Goal: Task Accomplishment & Management: Manage account settings

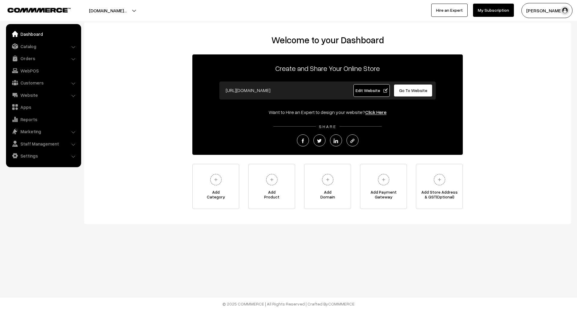
click at [373, 94] on link "Edit Website" at bounding box center [371, 90] width 37 height 13
click at [414, 89] on span "Go To Website" at bounding box center [413, 90] width 28 height 5
click at [362, 90] on span "Edit Website" at bounding box center [372, 90] width 32 height 5
click at [40, 155] on link "Settings" at bounding box center [44, 155] width 72 height 11
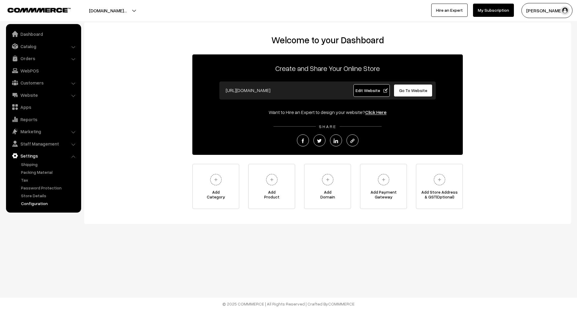
click at [41, 204] on link "Configuration" at bounding box center [50, 203] width 60 height 6
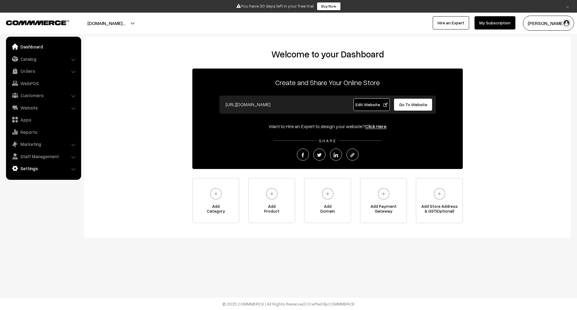
click at [36, 170] on link "Settings" at bounding box center [44, 168] width 72 height 11
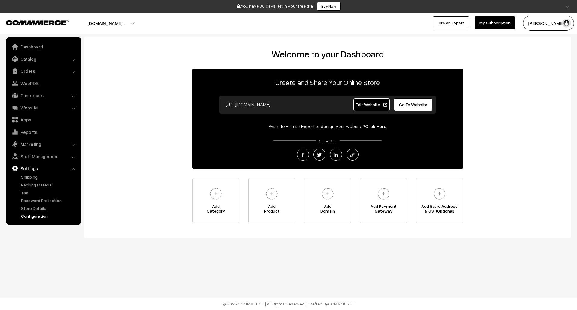
click at [37, 215] on link "Configuration" at bounding box center [50, 216] width 60 height 6
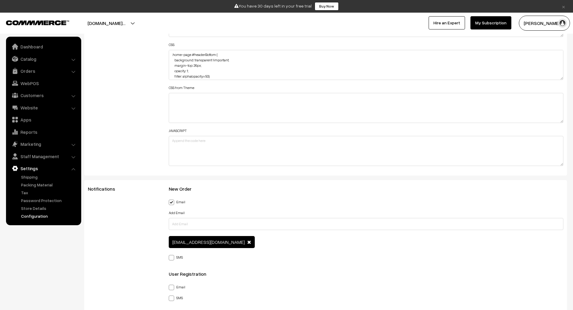
scroll to position [484, 0]
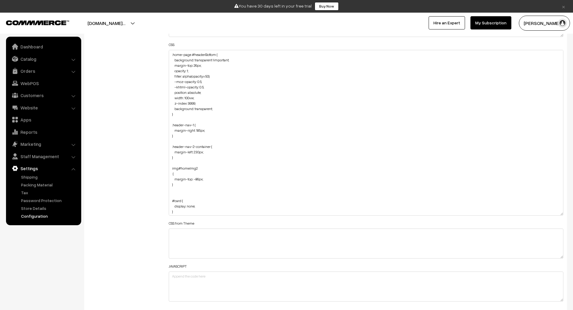
drag, startPoint x: 561, startPoint y: 78, endPoint x: 558, endPoint y: 240, distance: 161.4
click at [558, 215] on textarea ".home-page #headerBottom { background: transparent !important; margin-top: 26px…" at bounding box center [366, 133] width 395 height 166
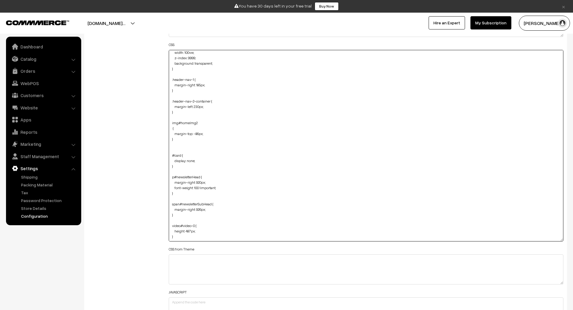
click at [234, 232] on textarea ".home-page #headerBottom { background: transparent !important; margin-top: 26px…" at bounding box center [366, 145] width 395 height 191
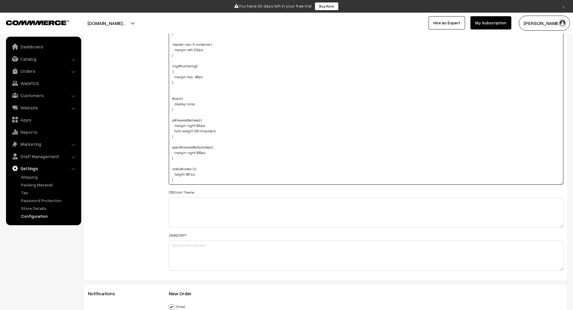
scroll to position [819, 0]
click at [188, 177] on textarea ".home-page #headerBottom { background: transparent !important; margin-top: 26px…" at bounding box center [366, 87] width 395 height 191
paste textarea ".product-animation img { /* max-width: 250px; */ margin: auto; }"
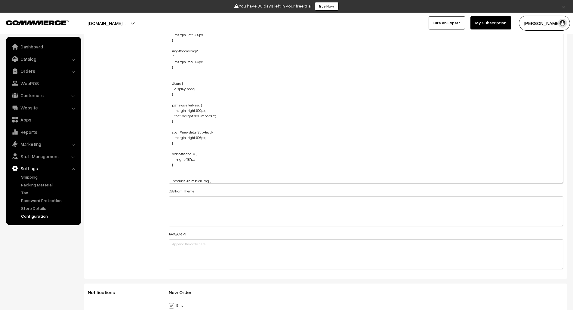
scroll to position [75, 0]
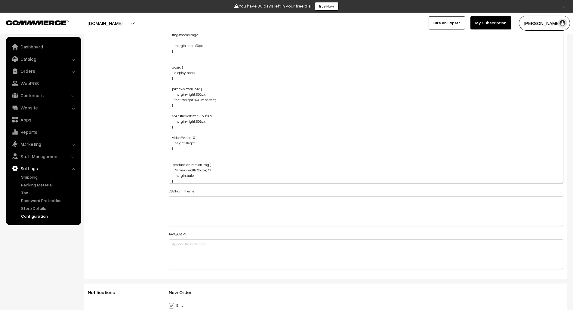
click at [202, 171] on textarea ".home-page #headerBottom { background: transparent !important; margin-top: 26px…" at bounding box center [366, 87] width 395 height 191
click at [214, 171] on textarea ".home-page #headerBottom { background: transparent !important; margin-top: 26px…" at bounding box center [366, 87] width 395 height 191
click at [179, 171] on textarea ".home-page #headerBottom { background: transparent !important; margin-top: 26px…" at bounding box center [366, 87] width 395 height 191
click at [198, 175] on textarea ".home-page #headerBottom { background: transparent !important; margin-top: 26px…" at bounding box center [366, 87] width 395 height 191
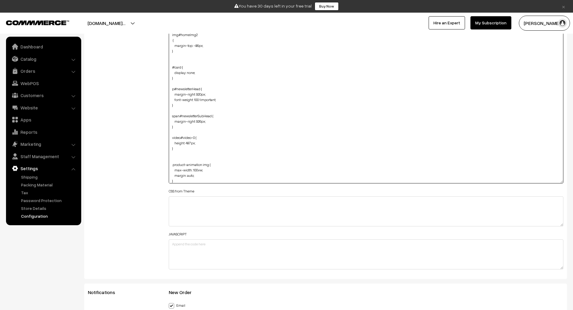
click at [206, 169] on textarea ".home-page #headerBottom { background: transparent !important; margin-top: 26px…" at bounding box center [366, 87] width 395 height 191
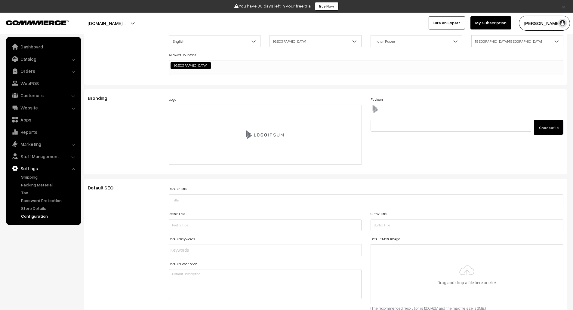
scroll to position [0, 0]
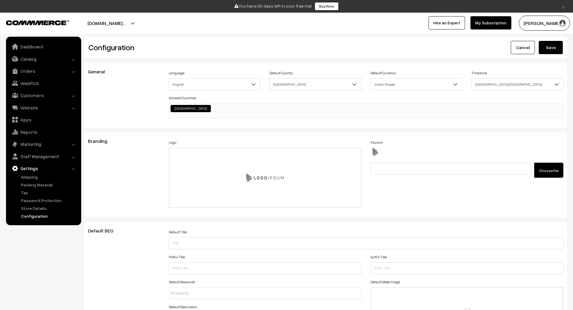
type textarea ".home-page #headerBottom { background: transparent !important; margin-top: 26px…"
click at [555, 49] on button "Save" at bounding box center [550, 47] width 24 height 13
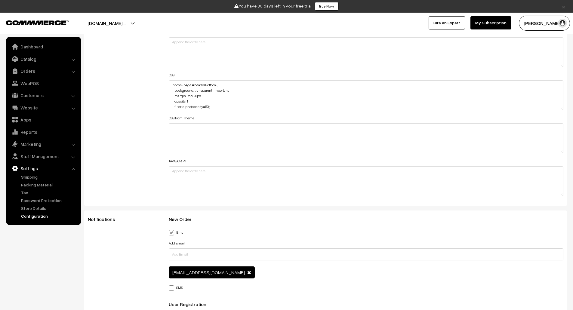
scroll to position [730, 0]
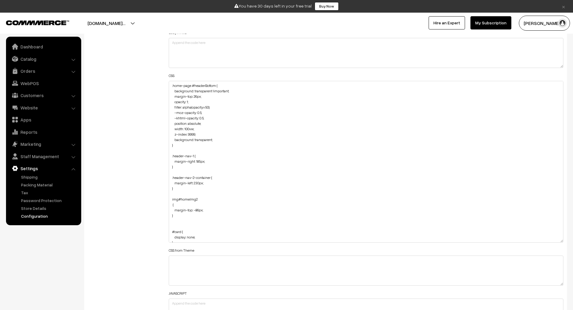
drag, startPoint x: 561, startPoint y: 109, endPoint x: 569, endPoint y: 247, distance: 138.2
click at [569, 247] on div "General Language English English Default Country Afghanistan Albania Algeria Am…" at bounding box center [325, 279] width 491 height 1894
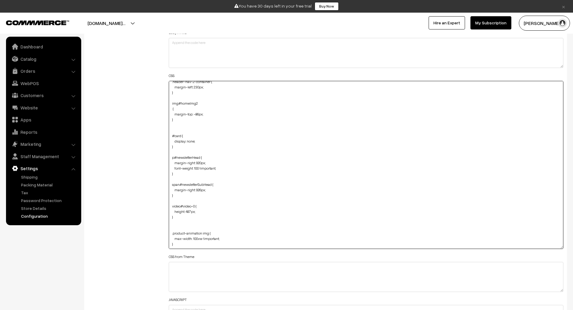
click at [172, 235] on textarea ".home-page #headerBottom { background: transparent !important; margin-top: 26px…" at bounding box center [366, 165] width 395 height 168
paste textarea "productType1"
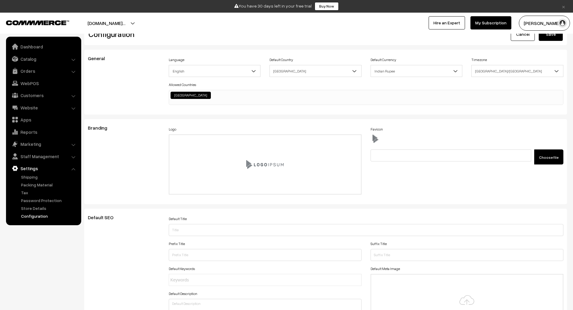
scroll to position [0, 0]
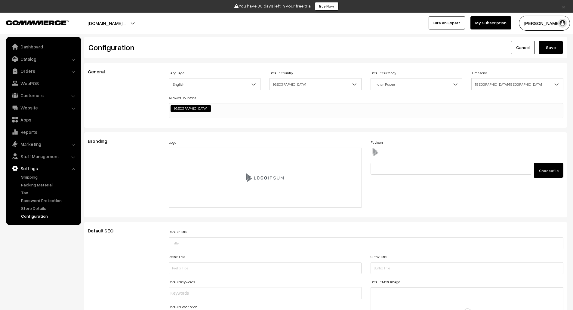
type textarea ".home-page #headerBottom { background: transparent !important; margin-top: 26px…"
click at [548, 43] on button "Save" at bounding box center [550, 47] width 24 height 13
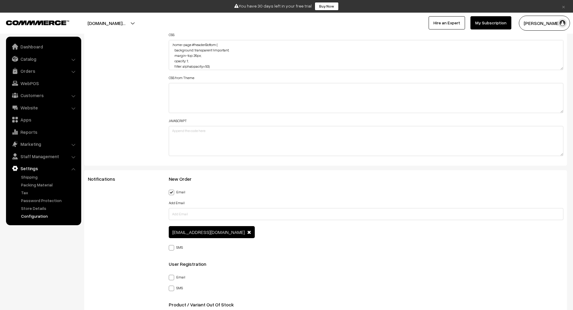
scroll to position [760, 0]
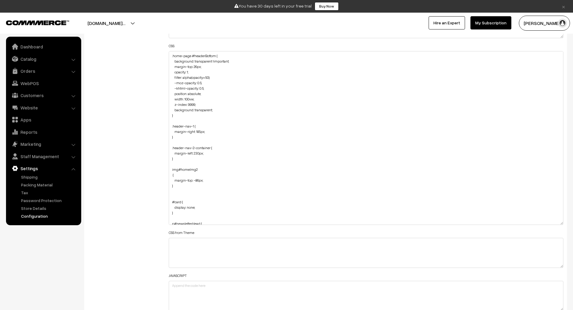
drag, startPoint x: 560, startPoint y: 78, endPoint x: 574, endPoint y: 230, distance: 152.8
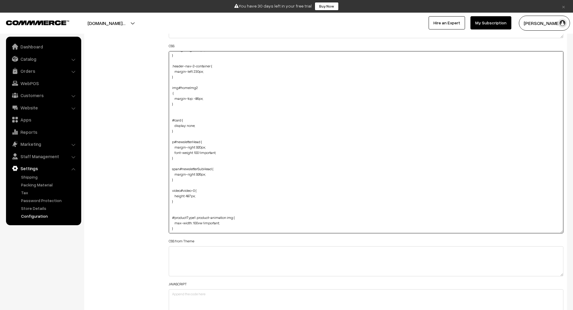
click at [241, 225] on textarea ".home-page #headerBottom { background: transparent !important; margin-top: 26px…" at bounding box center [366, 142] width 395 height 182
paste textarea "width: 1280px !important; height: 600px !important; object-fit: contain !import…"
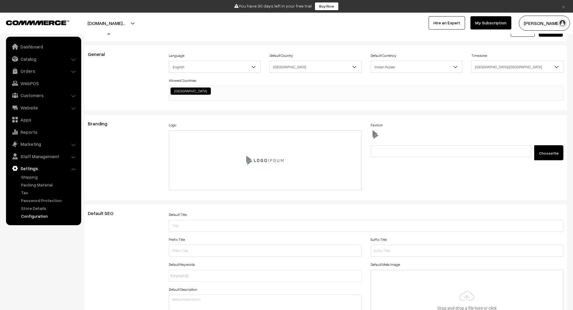
scroll to position [0, 0]
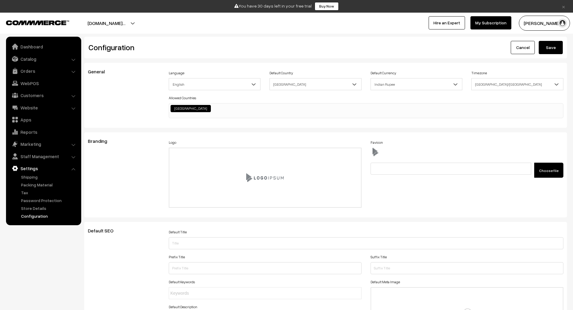
type textarea ".home-page #headerBottom { background: transparent !important; margin-top: 26px…"
click at [548, 49] on button "Save" at bounding box center [550, 47] width 24 height 13
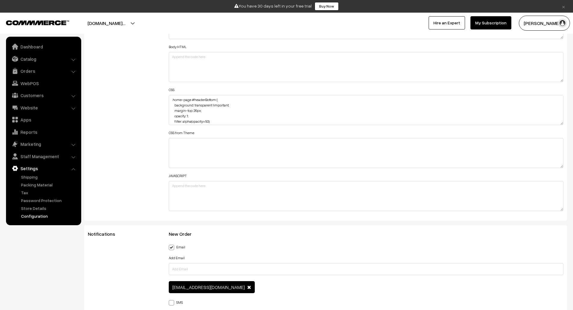
scroll to position [698, 0]
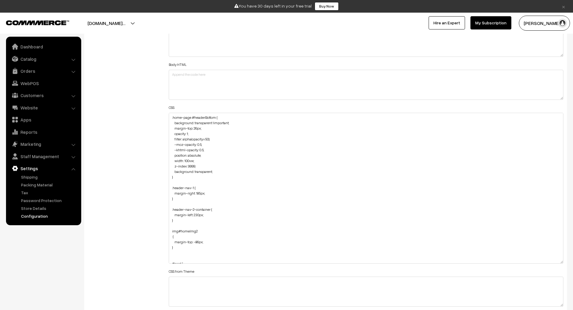
drag, startPoint x: 561, startPoint y: 142, endPoint x: 567, endPoint y: 263, distance: 121.5
click at [567, 263] on div "Header HTML Body HTML CSS .home-page #headerBottom { background: transparent !i…" at bounding box center [366, 185] width 404 height 336
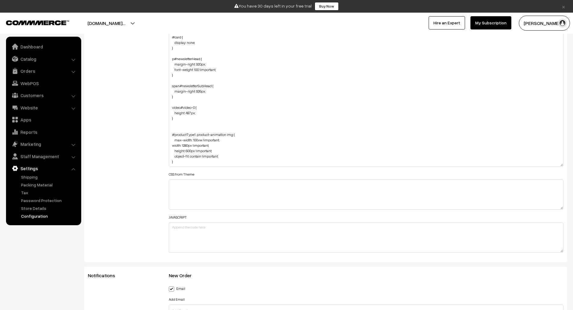
scroll to position [796, 0]
click at [215, 160] on textarea ".home-page #headerBottom { background: transparent !important; margin-top: 26px…" at bounding box center [366, 90] width 395 height 151
paste textarea ".csOJdd"
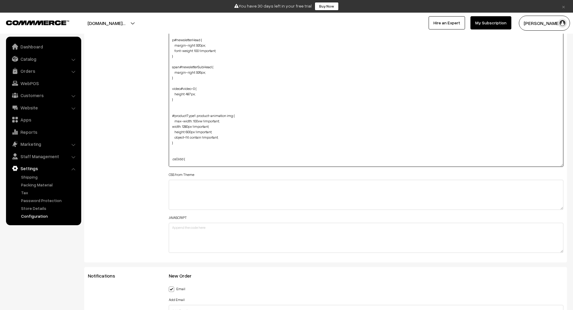
scroll to position [153, 0]
click at [187, 160] on textarea ".home-page #headerBottom { background: transparent !important; margin-top: 26px…" at bounding box center [366, 90] width 395 height 151
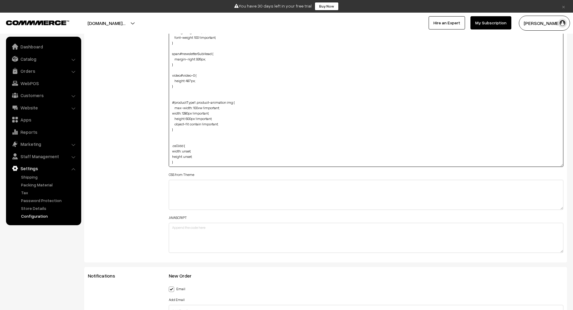
scroll to position [161, 0]
click at [171, 152] on textarea ".home-page #headerBottom { background: transparent !important; margin-top: 26px…" at bounding box center [366, 90] width 395 height 151
click at [171, 157] on textarea ".home-page #headerBottom { background: transparent !important; margin-top: 26px…" at bounding box center [366, 90] width 395 height 151
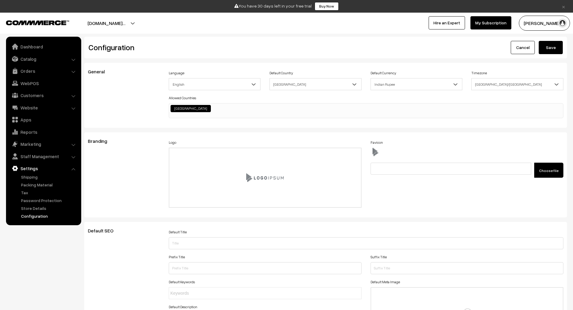
scroll to position [0, 0]
type textarea ".home-page #headerBottom { background: transparent !important; margin-top: 26px…"
click at [551, 50] on button "Save" at bounding box center [550, 47] width 24 height 13
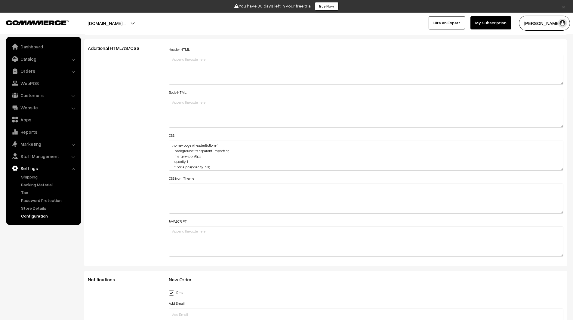
scroll to position [684, 0]
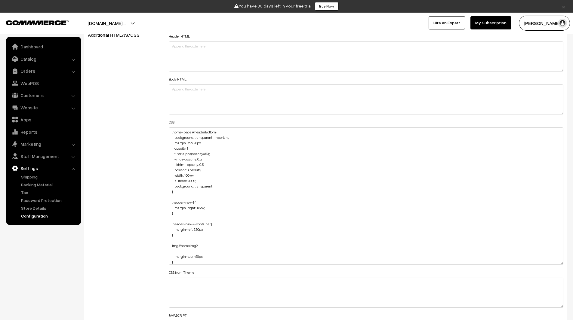
drag, startPoint x: 560, startPoint y: 156, endPoint x: 563, endPoint y: 285, distance: 129.6
click at [563, 285] on div "Header HTML Body HTML CSS .home-page #headerBottom { background: transparent !i…" at bounding box center [366, 193] width 404 height 322
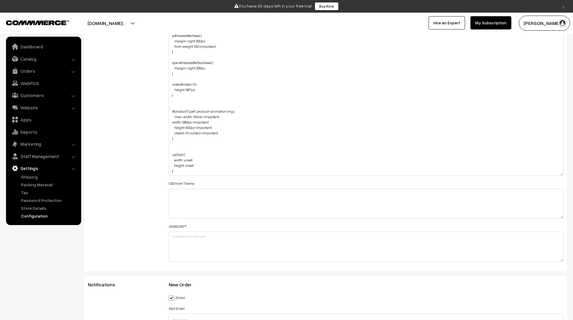
scroll to position [801, 0]
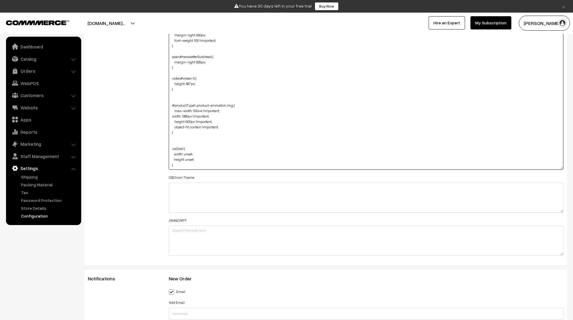
click at [208, 164] on textarea ".home-page #headerBottom { background: transparent !important; margin-top: 26px…" at bounding box center [366, 90] width 395 height 160
paste textarea "@media (min-width: 1200px) { .oc-container { max-width: none; } }"
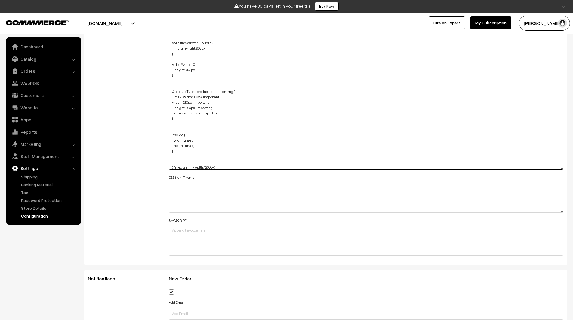
scroll to position [188, 0]
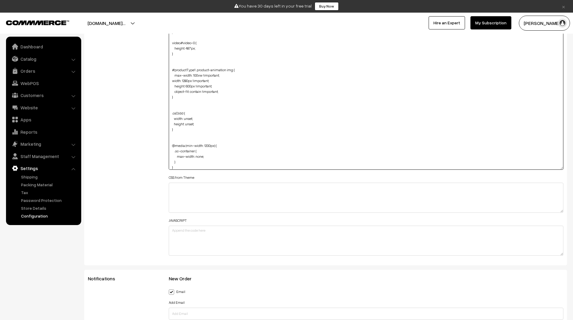
click at [194, 151] on textarea ".home-page #headerBottom { background: transparent !important; margin-top: 26px…" at bounding box center [366, 90] width 395 height 160
click at [195, 151] on textarea ".home-page #headerBottom { background: transparent !important; margin-top: 26px…" at bounding box center [366, 90] width 395 height 160
paste textarea "productType1"
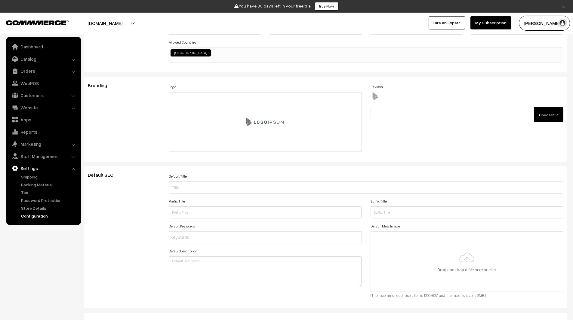
scroll to position [0, 0]
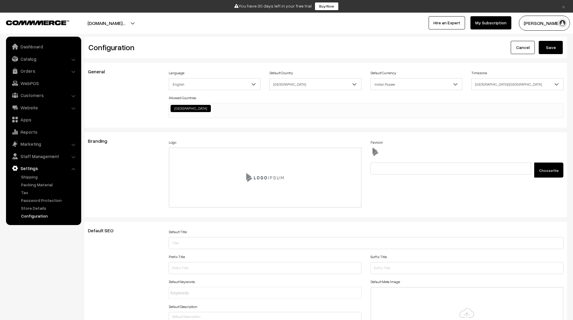
type textarea ".home-page #headerBottom { background: transparent !important; margin-top: 26px…"
click at [552, 46] on button "Save" at bounding box center [550, 47] width 24 height 13
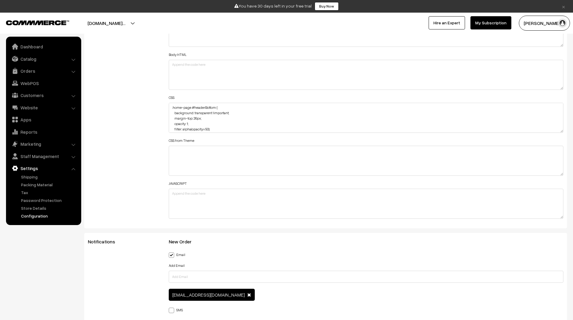
scroll to position [715, 0]
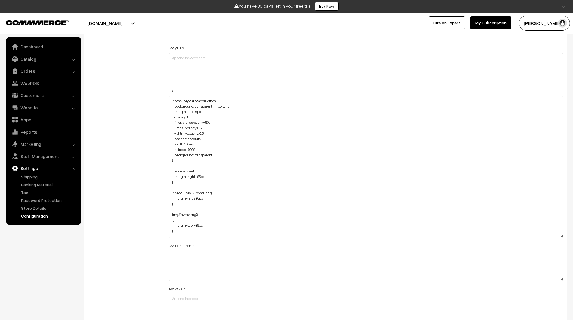
drag, startPoint x: 561, startPoint y: 125, endPoint x: 574, endPoint y: 238, distance: 113.2
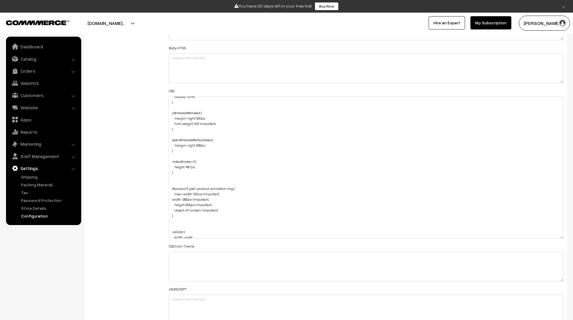
scroll to position [208, 0]
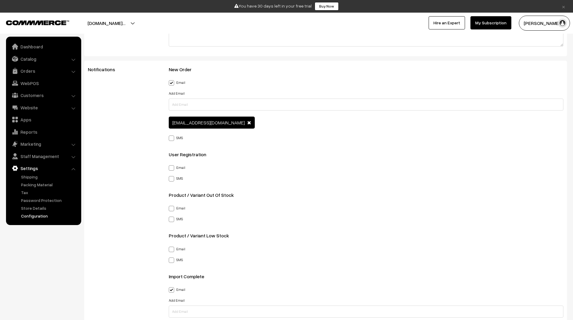
click at [428, 182] on div "New Order Backend Email Add Email somnath@outdoinc.com SMS Add Phone Numbers Us…" at bounding box center [366, 207] width 395 height 281
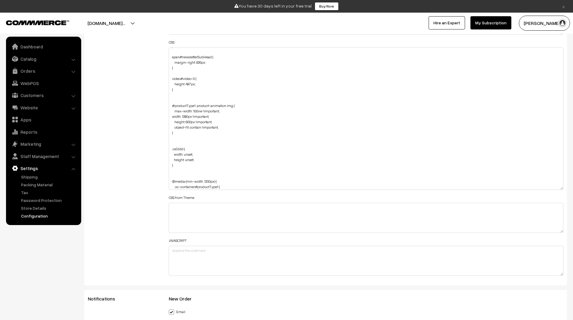
scroll to position [190, 0]
drag, startPoint x: 212, startPoint y: 122, endPoint x: 215, endPoint y: 118, distance: 6.0
click at [215, 118] on textarea ".home-page #headerBottom { background: transparent !important; margin-top: 26px…" at bounding box center [366, 118] width 395 height 142
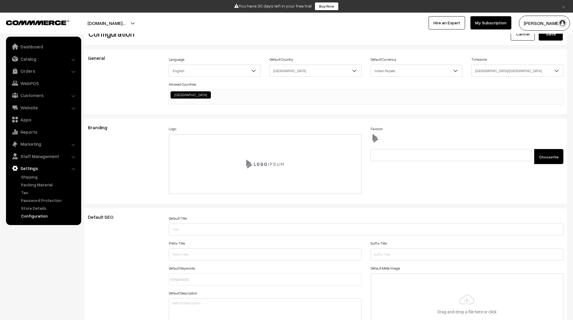
scroll to position [0, 0]
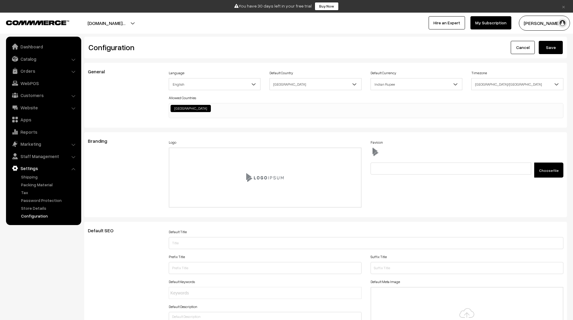
type textarea ".home-page #headerBottom { background: transparent !important; margin-top: 26px…"
click at [553, 46] on button "Save" at bounding box center [550, 47] width 24 height 13
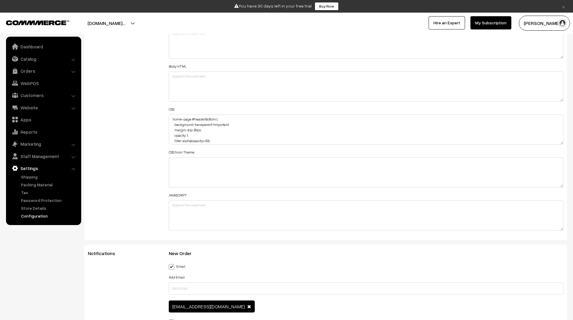
scroll to position [693, 0]
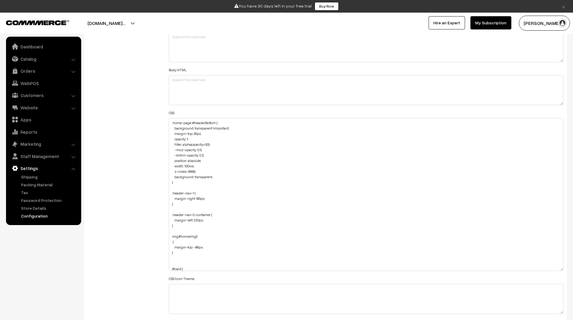
drag, startPoint x: 561, startPoint y: 146, endPoint x: 572, endPoint y: 270, distance: 124.0
click at [572, 270] on div "Configuration Cancel Save General Language English English" at bounding box center [286, 299] width 573 height 1911
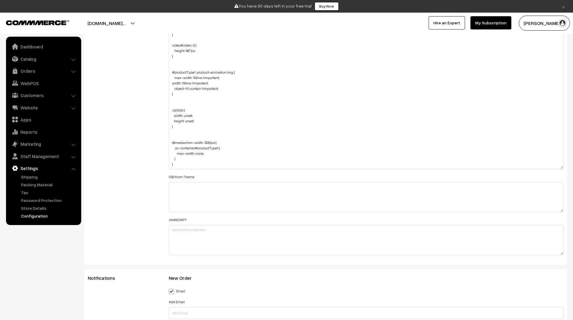
scroll to position [798, 0]
click at [187, 160] on textarea ".home-page #headerBottom { background: transparent !important; margin-top: 26px…" at bounding box center [366, 90] width 395 height 154
paste textarea "oc-col-md-12 oc-col-sm-6 card-0"
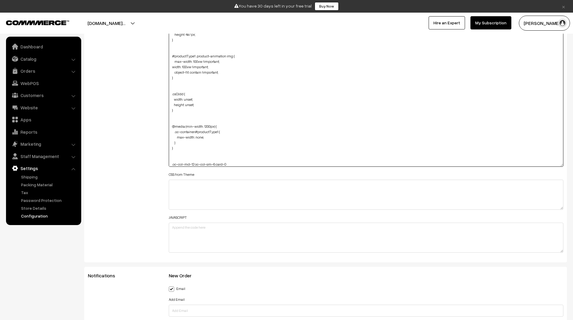
click at [264, 163] on textarea ".home-page #headerBottom { background: transparent !important; margin-top: 26px…" at bounding box center [366, 90] width 395 height 154
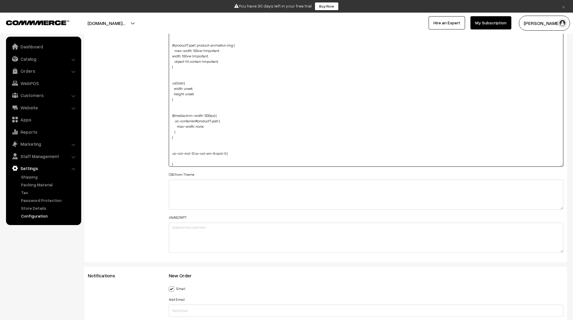
drag, startPoint x: 195, startPoint y: 122, endPoint x: 218, endPoint y: 121, distance: 22.6
click at [218, 121] on textarea ".home-page #headerBottom { background: transparent !important; margin-top: 26px…" at bounding box center [366, 90] width 395 height 154
click at [171, 155] on textarea ".home-page #headerBottom { background: transparent !important; margin-top: 26px…" at bounding box center [366, 90] width 395 height 154
paste textarea "#productType1"
click at [214, 159] on textarea ".home-page #headerBottom { background: transparent !important; margin-top: 26px…" at bounding box center [366, 90] width 395 height 154
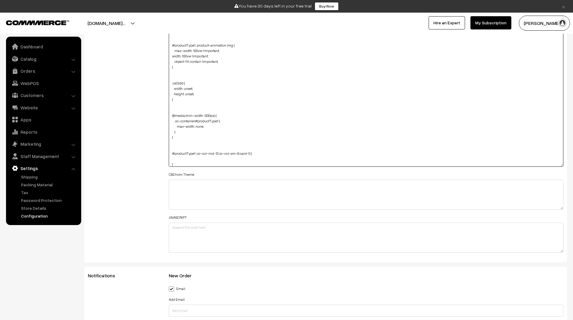
paste textarea "padding-left: unset; padding-right: unset;"
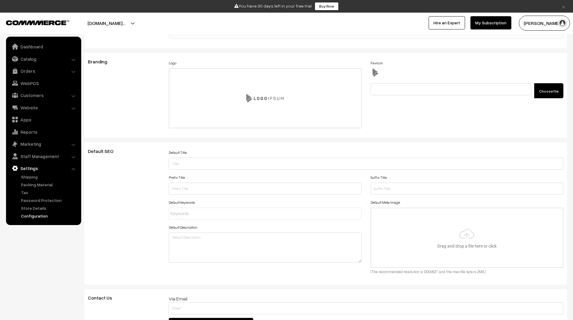
scroll to position [0, 0]
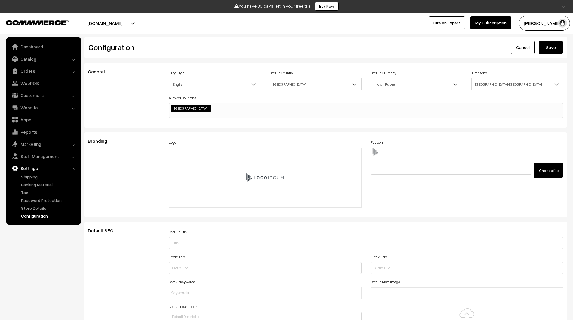
type textarea ".home-page #headerBottom { background: transparent !important; margin-top: 26px…"
click at [549, 46] on button "Save" at bounding box center [550, 47] width 24 height 13
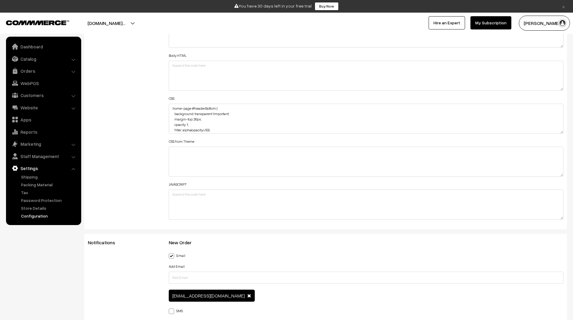
scroll to position [698, 0]
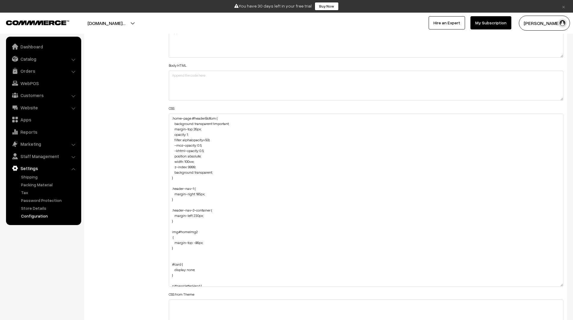
drag, startPoint x: 560, startPoint y: 141, endPoint x: 571, endPoint y: 285, distance: 144.4
click at [571, 285] on div "Configuration Cancel Save General Language English English" at bounding box center [286, 304] width 573 height 1931
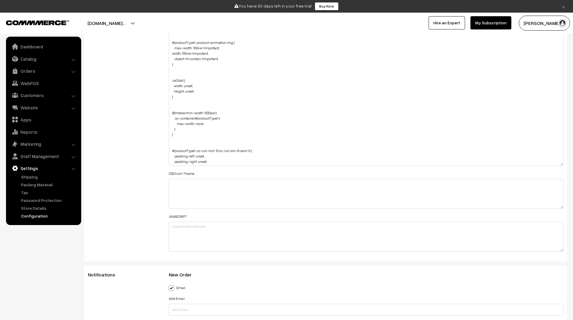
scroll to position [203, 0]
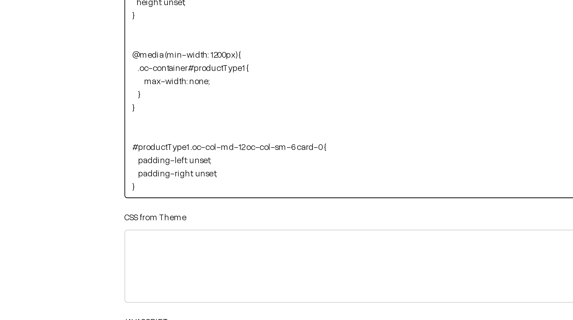
drag, startPoint x: 218, startPoint y: 145, endPoint x: 249, endPoint y: 145, distance: 30.4
click at [249, 145] on textarea ".home-page #headerBottom { background: transparent !important; margin-top: 26px…" at bounding box center [366, 79] width 395 height 174
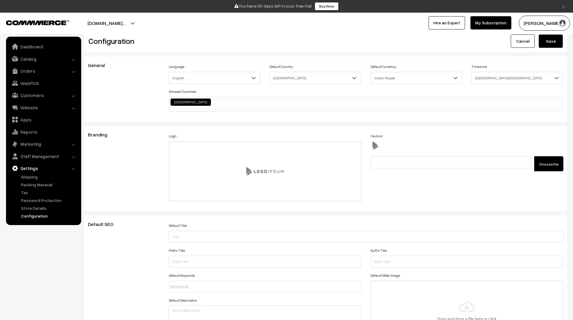
scroll to position [0, 0]
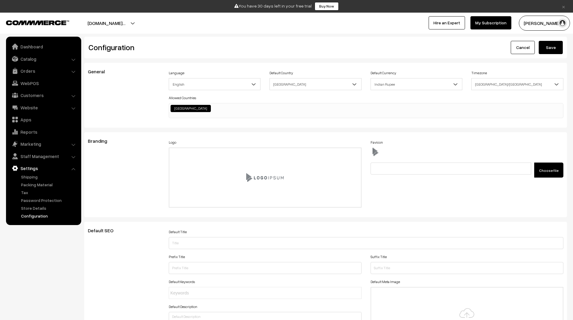
type textarea ".home-page #headerBottom { background: transparent !important; margin-top: 26px…"
click at [548, 47] on button "Save" at bounding box center [550, 47] width 24 height 13
click at [35, 42] on link "Dashboard" at bounding box center [44, 46] width 72 height 11
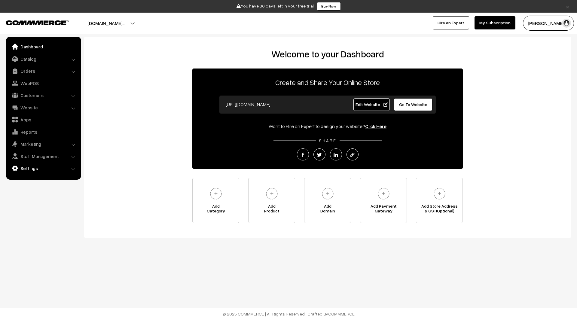
click at [44, 167] on link "Settings" at bounding box center [44, 168] width 72 height 11
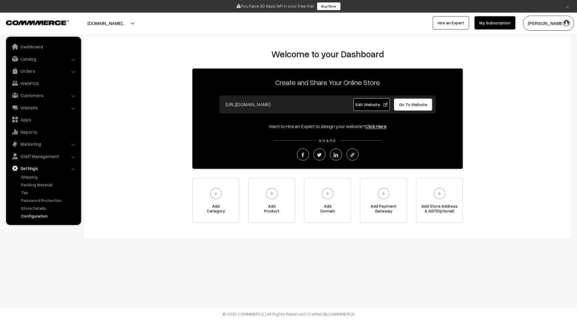
click at [42, 215] on link "Configuration" at bounding box center [50, 216] width 60 height 6
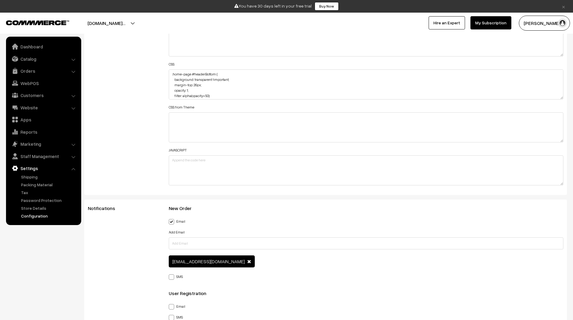
scroll to position [484, 0]
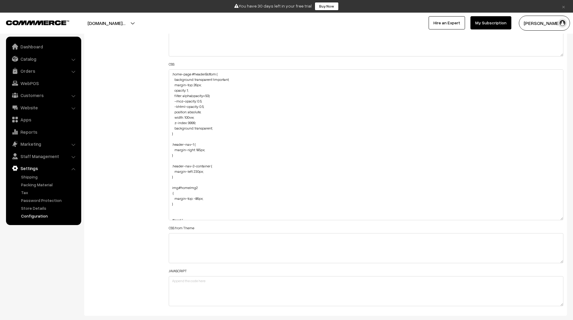
click at [570, 256] on div "General Language English English Default Country [GEOGRAPHIC_DATA] [GEOGRAPHIC_…" at bounding box center [325, 262] width 491 height 1883
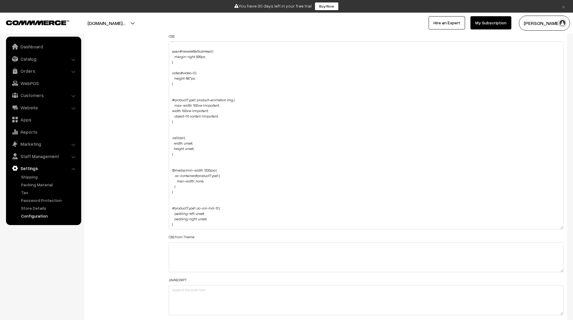
scroll to position [770, 0]
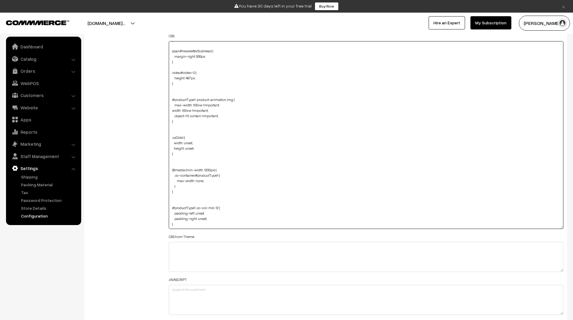
click at [222, 181] on textarea ".home-page #headerBottom { background: transparent !important; margin-top: 26px…" at bounding box center [366, 135] width 395 height 188
paste textarea "margin-top: -160px;"
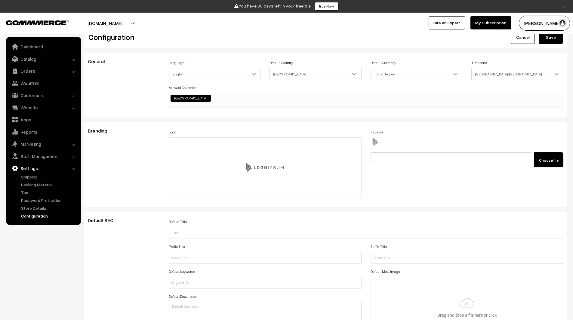
scroll to position [0, 0]
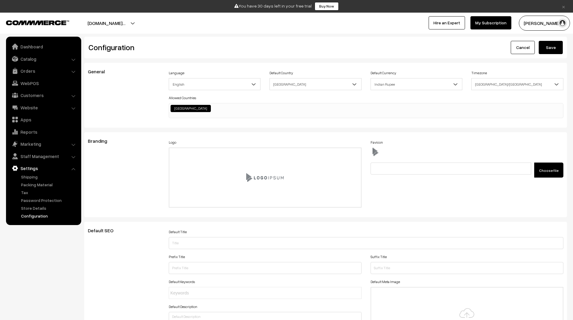
type textarea ".home-page #headerBottom { background: transparent !important; margin-top: 26px…"
click at [549, 47] on button "Save" at bounding box center [550, 47] width 24 height 13
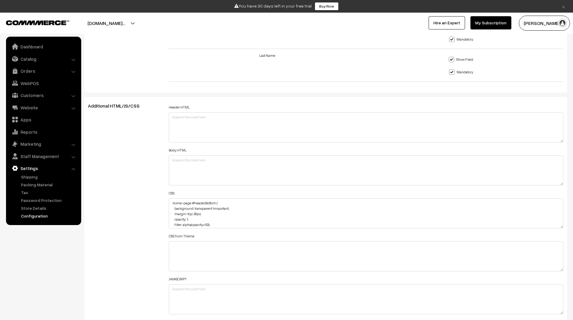
scroll to position [613, 0]
drag, startPoint x: 561, startPoint y: 227, endPoint x: 564, endPoint y: 303, distance: 76.7
click at [564, 303] on div "Header HTML Body HTML CSS CSS from Theme JAVASCRIPT" at bounding box center [366, 210] width 404 height 215
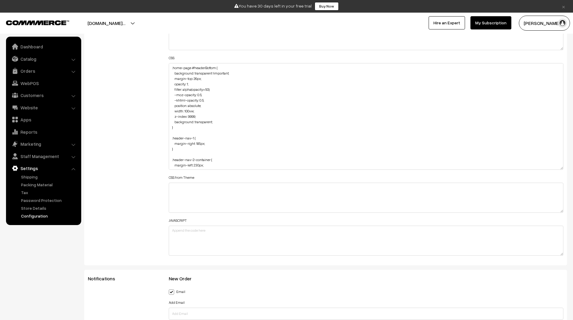
scroll to position [749, 0]
drag, startPoint x: 561, startPoint y: 166, endPoint x: 571, endPoint y: 237, distance: 71.2
click at [571, 237] on div "Configuration Cancel Save General Language English English" at bounding box center [286, 246] width 573 height 1916
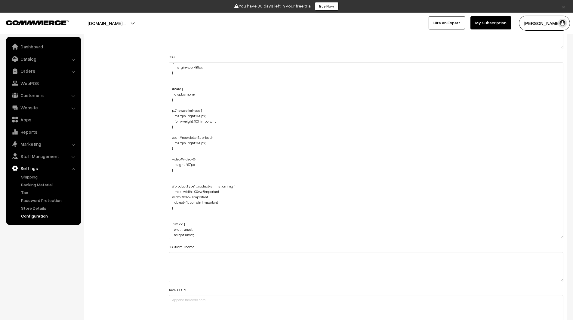
scroll to position [206, 0]
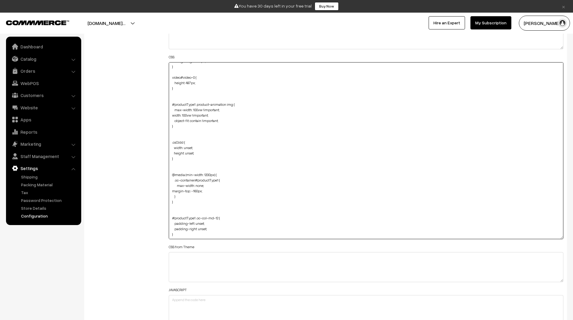
click at [228, 228] on textarea ".home-page #headerBottom { background: transparent !important; margin-top: 26px…" at bounding box center [366, 150] width 395 height 177
paste textarea "margin-bottom: 20px;"
click at [201, 228] on textarea ".home-page #headerBottom { background: transparent !important; margin-top: 26px…" at bounding box center [366, 150] width 395 height 177
click at [200, 234] on textarea ".home-page #headerBottom { background: transparent !important; margin-top: 26px…" at bounding box center [366, 150] width 395 height 177
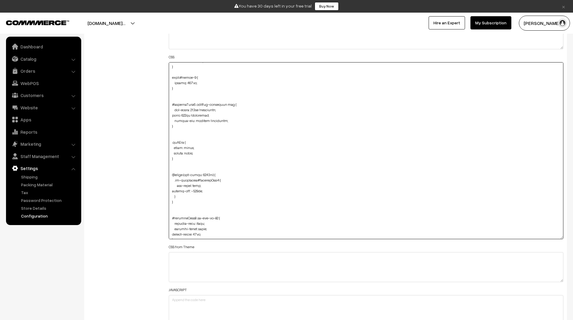
click at [200, 234] on textarea ".home-page #headerBottom { background: transparent !important; margin-top: 26px…" at bounding box center [366, 150] width 395 height 177
paste textarea "unset"
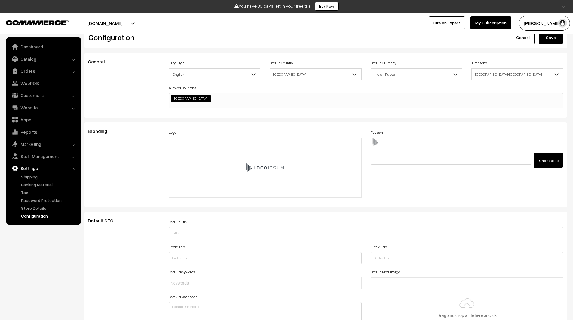
scroll to position [0, 0]
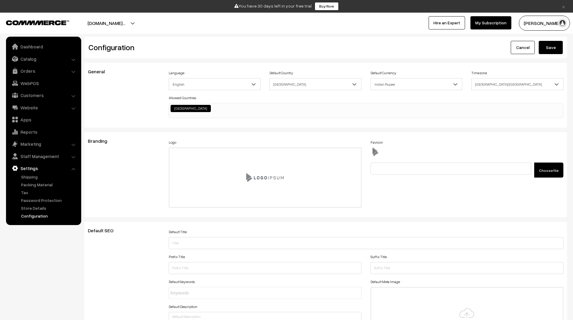
type textarea ".home-page #headerBottom { background: transparent !important; margin-top: 26px…"
click at [550, 44] on button "Save" at bounding box center [550, 47] width 24 height 13
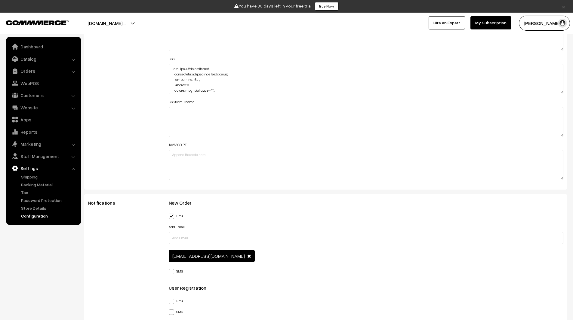
scroll to position [749, 0]
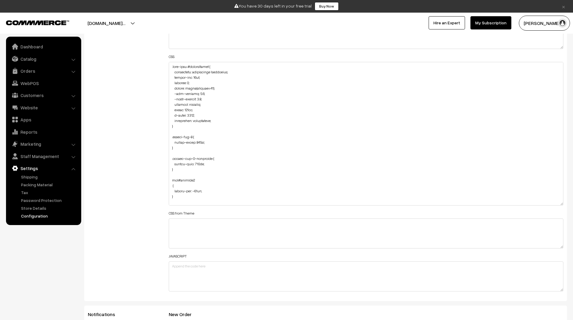
drag, startPoint x: 561, startPoint y: 91, endPoint x: 569, endPoint y: 216, distance: 125.2
click at [569, 216] on div "General Language English English Default Country Afghanistan Albania Algeria Am…" at bounding box center [325, 252] width 491 height 1876
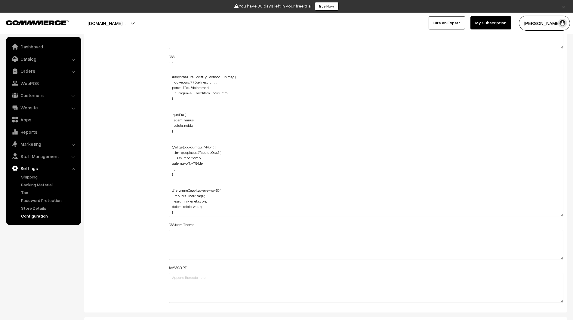
scroll to position [793, 0]
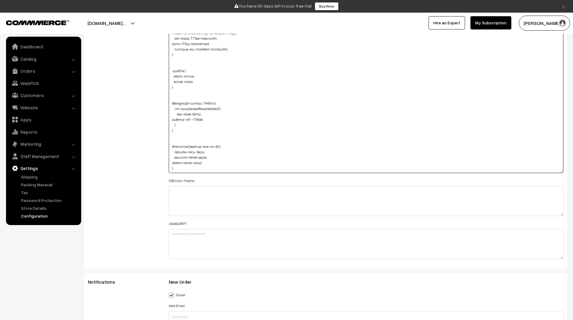
click at [202, 163] on textarea at bounding box center [366, 95] width 395 height 155
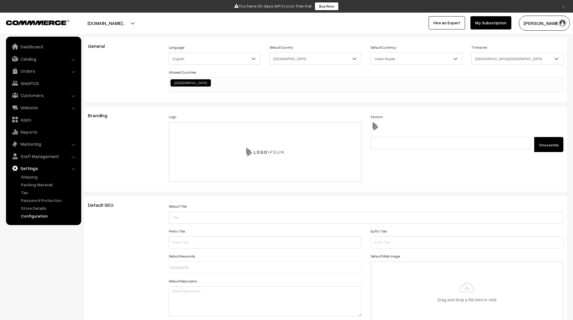
scroll to position [0, 0]
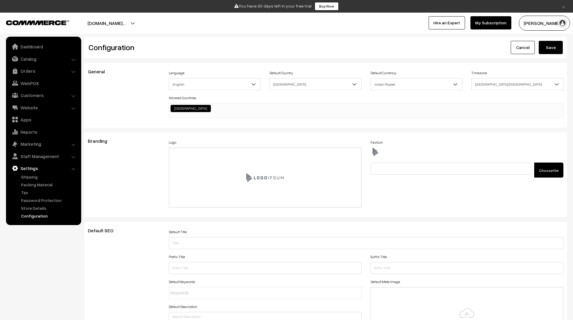
type textarea ".home-page #headerBottom { background: transparent !important; margin-top: 26px…"
drag, startPoint x: 557, startPoint y: 48, endPoint x: 494, endPoint y: 35, distance: 63.9
click at [557, 48] on button "Save" at bounding box center [550, 47] width 24 height 13
click at [41, 49] on link "Dashboard" at bounding box center [44, 46] width 72 height 11
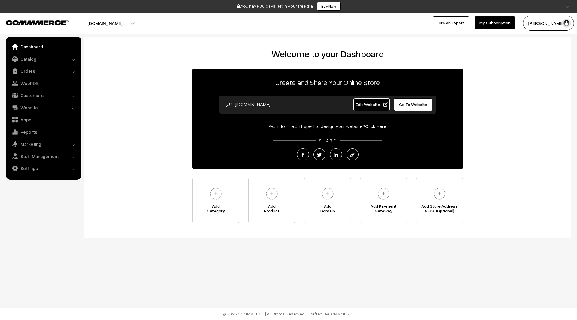
click at [371, 102] on span "Edit Website" at bounding box center [372, 104] width 32 height 5
click at [62, 167] on link "Settings" at bounding box center [44, 168] width 72 height 11
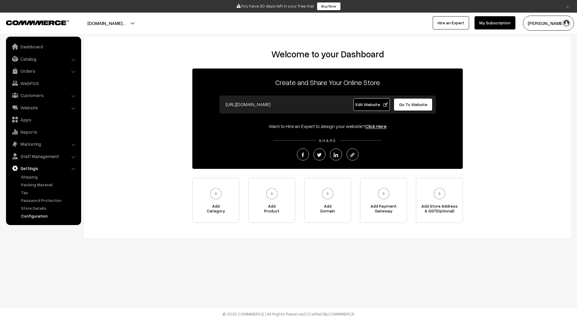
click at [46, 216] on link "Configuration" at bounding box center [50, 216] width 60 height 6
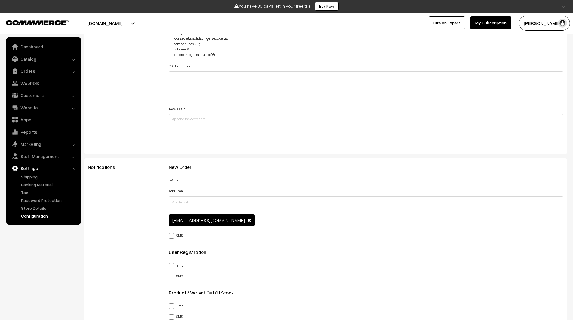
scroll to position [484, 0]
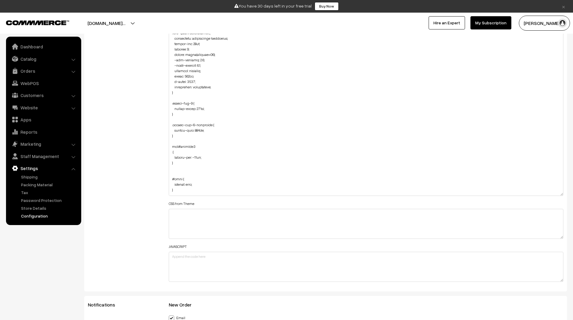
drag, startPoint x: 560, startPoint y: 56, endPoint x: 570, endPoint y: 194, distance: 138.6
click at [570, 194] on div "General Language English English Default Country Afghanistan Albania Algeria Am…" at bounding box center [325, 230] width 491 height 1900
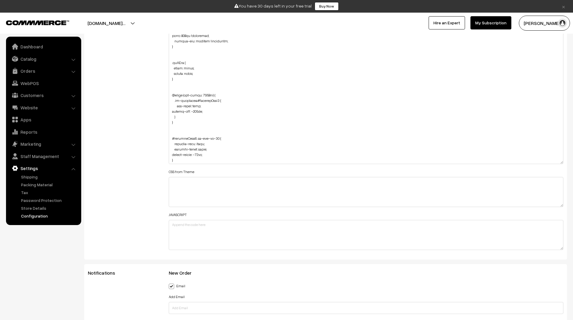
scroll to position [220, 0]
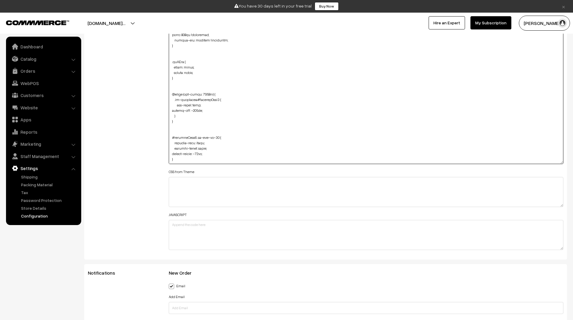
click at [195, 158] on textarea at bounding box center [366, 80] width 395 height 168
paste textarea "grid-template-columns: 1fr 1fr 1fr !important;"
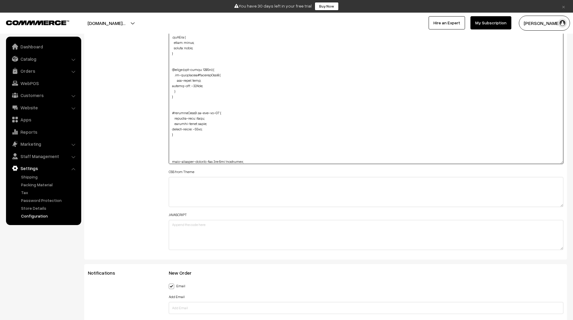
click at [202, 150] on textarea at bounding box center [366, 80] width 395 height 168
paste textarea "@media (min-width: 360px) and (max-width: 412px) { .swiper-wrapper { height: 60…"
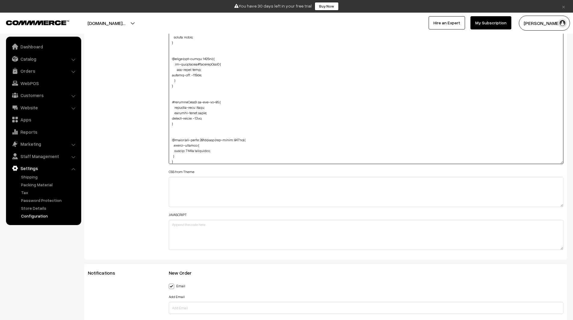
scroll to position [269, 0]
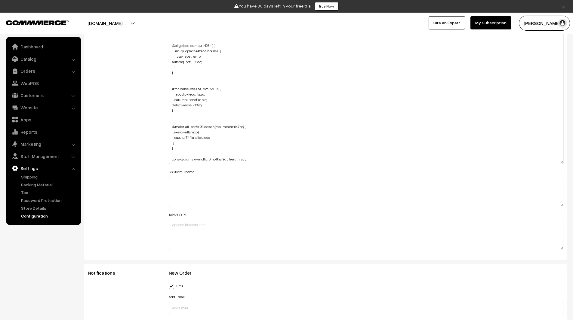
drag, startPoint x: 171, startPoint y: 88, endPoint x: 196, endPoint y: 90, distance: 25.0
click at [196, 90] on textarea at bounding box center [366, 80] width 395 height 168
drag, startPoint x: 172, startPoint y: 133, endPoint x: 198, endPoint y: 133, distance: 26.8
click at [198, 133] on textarea at bounding box center [366, 80] width 395 height 168
paste textarea "#productType1"
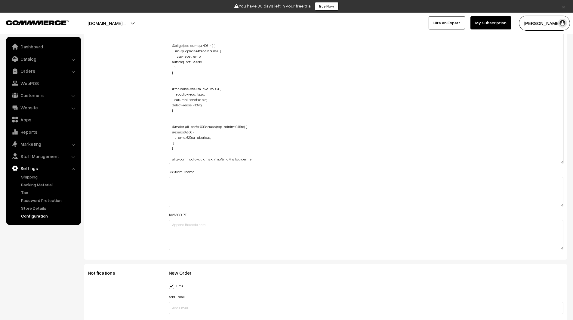
drag, startPoint x: 172, startPoint y: 160, endPoint x: 240, endPoint y: 160, distance: 67.9
click at [240, 160] on textarea at bounding box center [366, 80] width 395 height 168
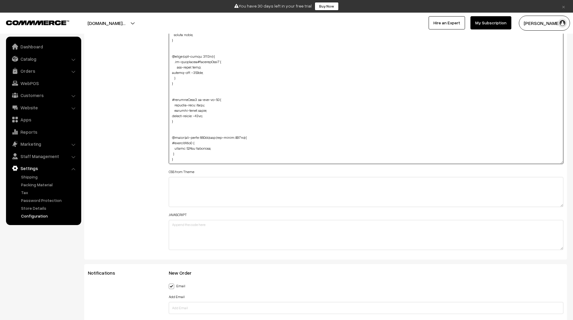
drag, startPoint x: 220, startPoint y: 137, endPoint x: 175, endPoint y: 138, distance: 45.1
click at [175, 138] on textarea at bounding box center [366, 80] width 395 height 168
paste textarea "grid-template-columns: 1fr 1fr 1fr"
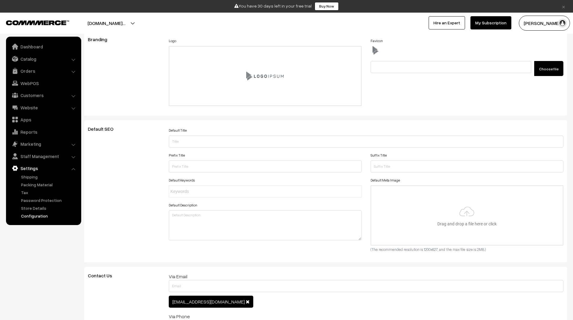
scroll to position [0, 0]
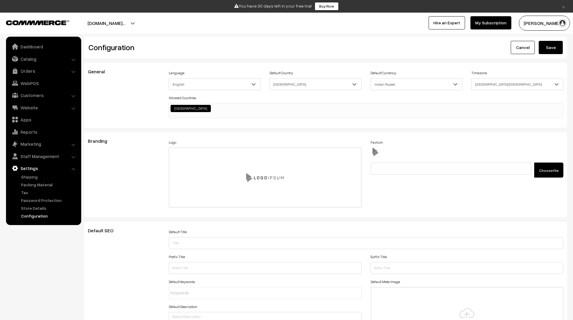
type textarea ".home-page #headerBottom { background: transparent !important; margin-top: 26px…"
click at [558, 48] on button "Save" at bounding box center [550, 47] width 24 height 13
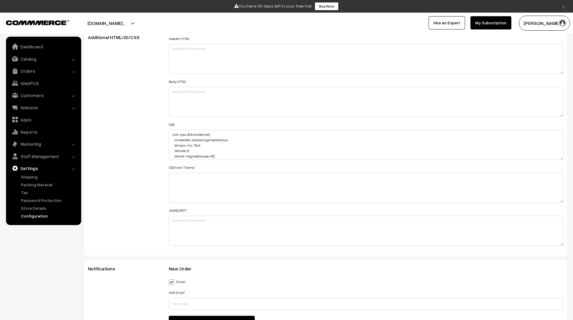
scroll to position [682, 0]
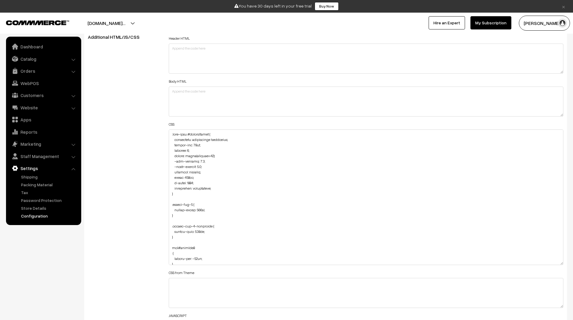
drag, startPoint x: 561, startPoint y: 157, endPoint x: 548, endPoint y: 283, distance: 126.5
click at [548, 265] on textarea at bounding box center [366, 198] width 395 height 136
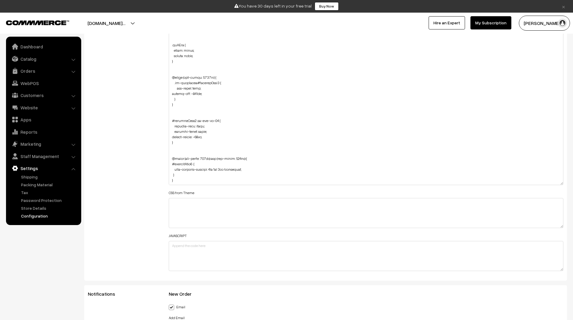
scroll to position [783, 0]
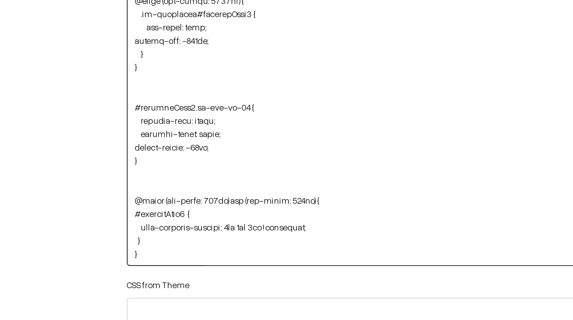
click at [196, 152] on textarea at bounding box center [366, 107] width 395 height 156
paste textarea "oc-grid"
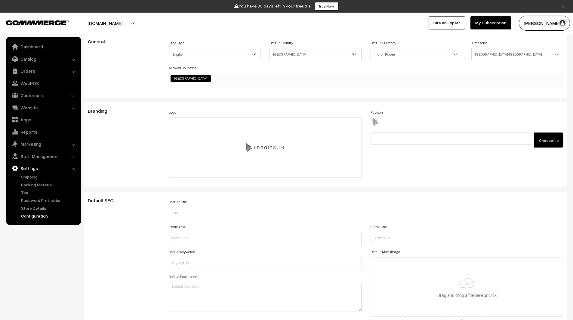
scroll to position [0, 0]
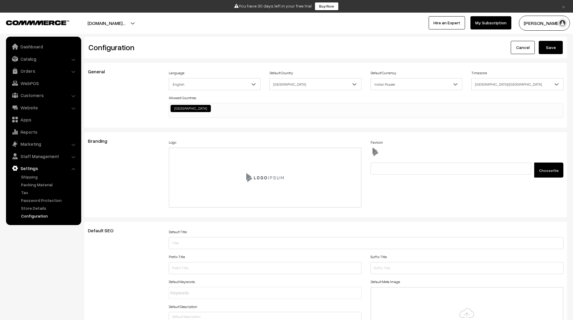
type textarea ".home-page #headerBottom { background: transparent !important; margin-top: 26px…"
click at [548, 42] on button "Save" at bounding box center [550, 47] width 24 height 13
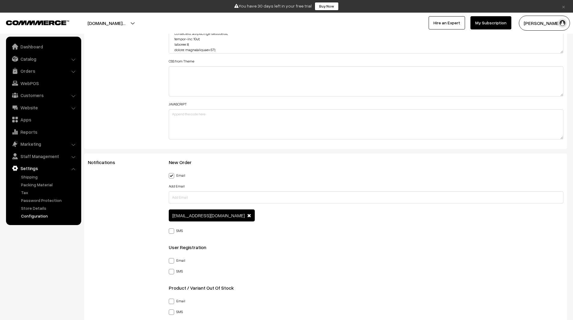
scroll to position [786, 0]
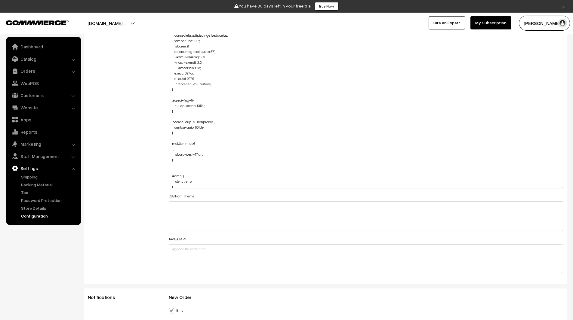
drag, startPoint x: 561, startPoint y: 54, endPoint x: 556, endPoint y: 187, distance: 133.6
click at [556, 187] on textarea at bounding box center [366, 106] width 395 height 163
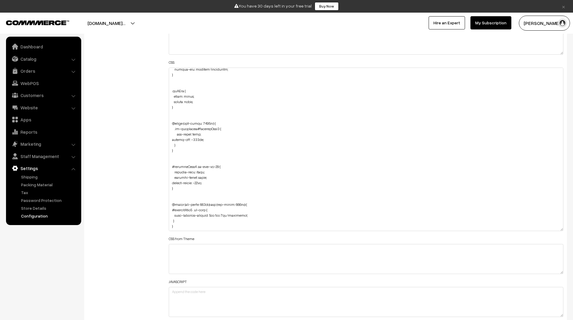
scroll to position [743, 0]
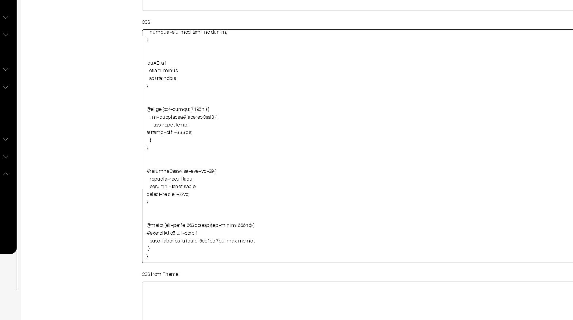
drag, startPoint x: 174, startPoint y: 119, endPoint x: 182, endPoint y: 133, distance: 16.7
click at [182, 133] on textarea at bounding box center [366, 149] width 395 height 163
click at [196, 210] on textarea at bounding box center [366, 149] width 395 height 163
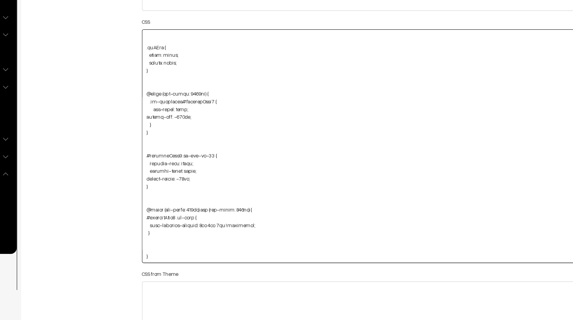
paste textarea ".oc-container#productType1 { max-width: none; margin-top: -160px; }"
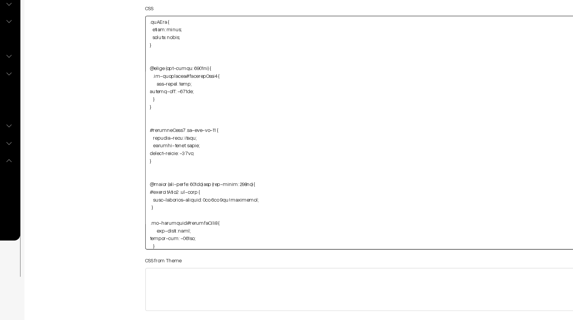
type textarea ".home-page #headerBottom { background: transparent !important; margin-top: 26px…"
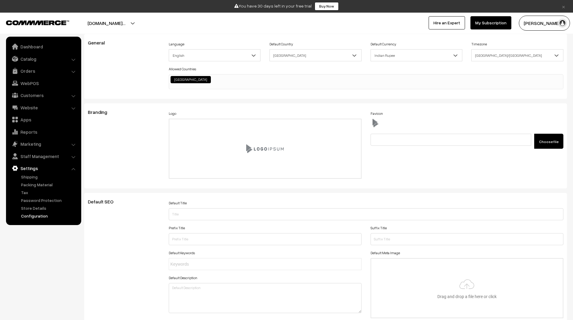
scroll to position [0, 0]
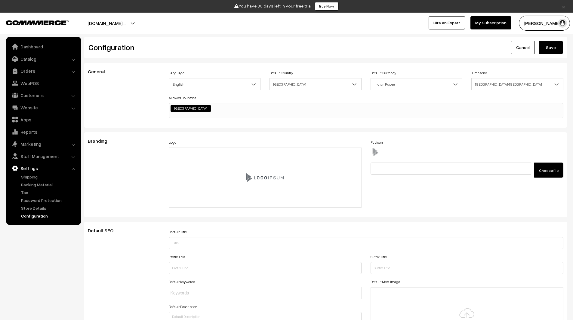
click at [555, 49] on button "Save" at bounding box center [550, 47] width 24 height 13
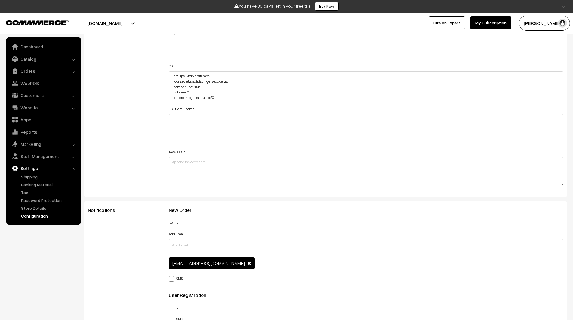
scroll to position [741, 0]
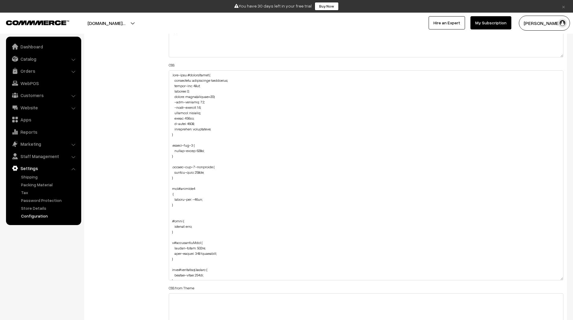
drag, startPoint x: 561, startPoint y: 98, endPoint x: 576, endPoint y: 294, distance: 196.6
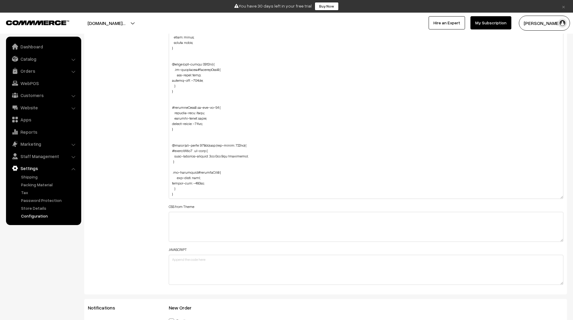
scroll to position [839, 0]
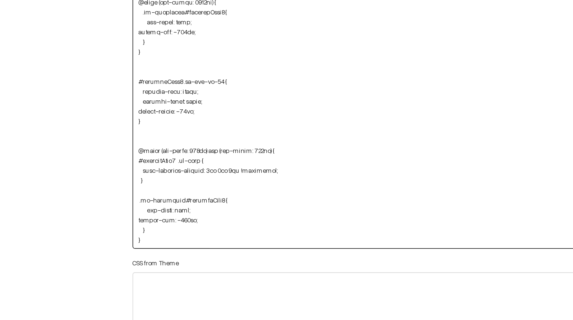
drag, startPoint x: 177, startPoint y: 119, endPoint x: 170, endPoint y: 98, distance: 22.2
click at [170, 98] on textarea at bounding box center [366, 86] width 395 height 226
click at [184, 118] on textarea at bounding box center [366, 86] width 395 height 226
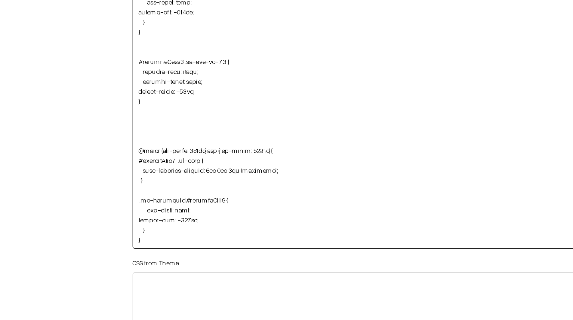
paste textarea "#productType1 .oc-col-md-12 { padding-left: unset; padding-right: unset; margin…"
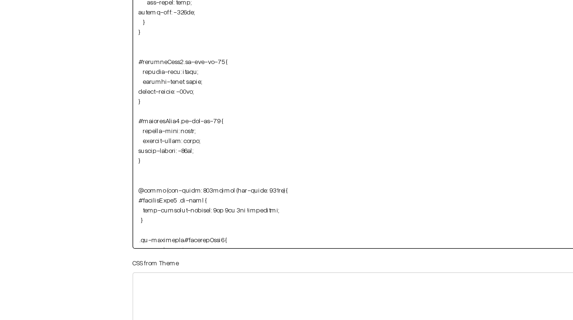
click at [217, 130] on textarea at bounding box center [366, 86] width 395 height 226
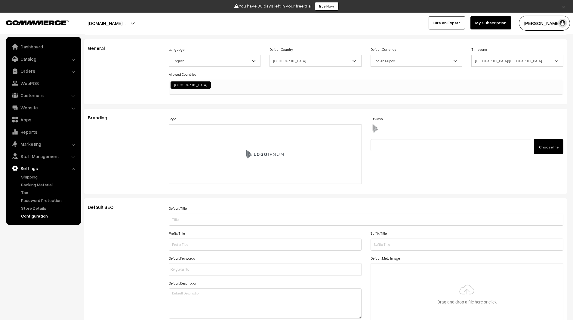
scroll to position [0, 0]
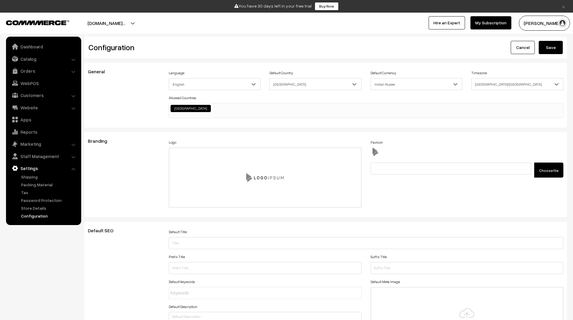
type textarea ".home-page #headerBottom { background: transparent !important; margin-top: 26px…"
click at [551, 50] on button "Save" at bounding box center [550, 47] width 24 height 13
click at [38, 47] on link "Dashboard" at bounding box center [44, 46] width 72 height 11
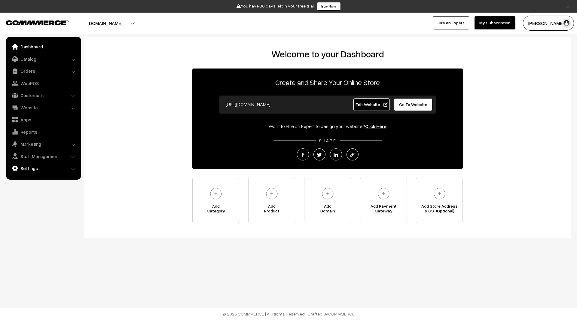
click at [50, 167] on link "Settings" at bounding box center [44, 168] width 72 height 11
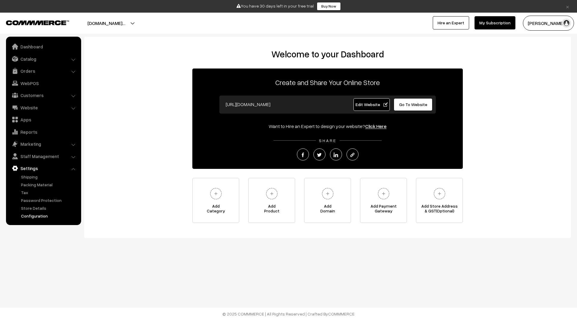
click at [39, 215] on link "Configuration" at bounding box center [50, 216] width 60 height 6
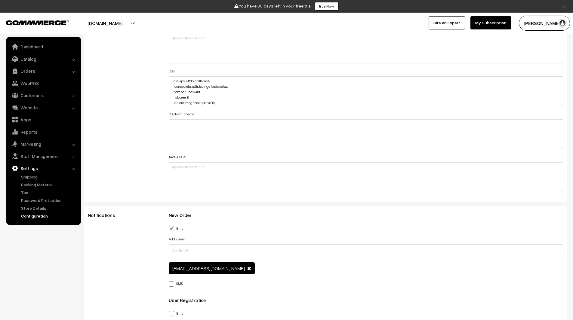
scroll to position [741, 0]
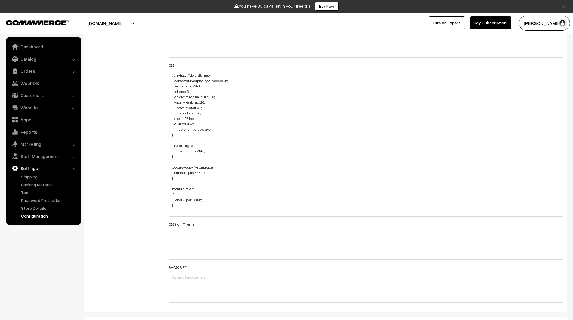
drag, startPoint x: 561, startPoint y: 98, endPoint x: 546, endPoint y: 227, distance: 129.8
click at [546, 217] on textarea at bounding box center [366, 144] width 395 height 146
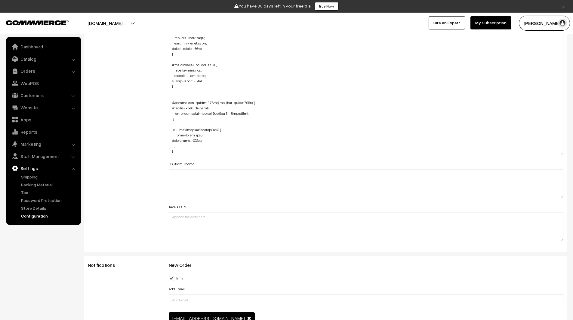
scroll to position [814, 0]
click at [206, 146] on textarea at bounding box center [366, 77] width 395 height 159
paste textarea "footer-section"
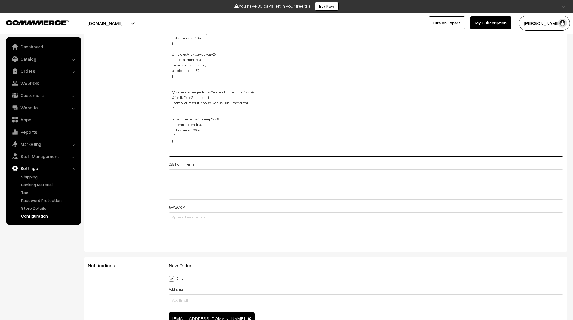
paste textarea "footer-section"
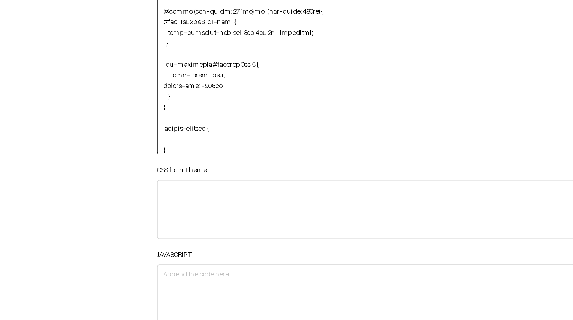
click at [173, 144] on textarea at bounding box center [366, 77] width 395 height 159
click at [197, 143] on textarea at bounding box center [366, 77] width 395 height 159
paste textarea "footerHead"
click at [210, 149] on textarea at bounding box center [366, 77] width 395 height 159
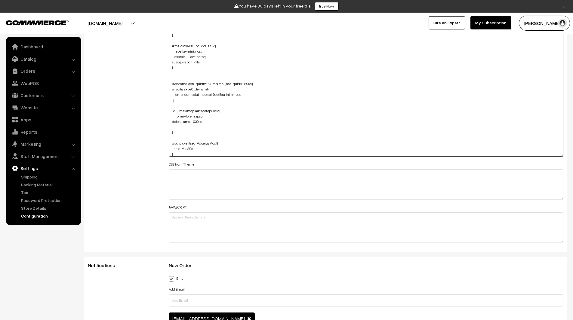
drag, startPoint x: 183, startPoint y: 154, endPoint x: 172, endPoint y: 145, distance: 14.1
click at [172, 145] on textarea at bounding box center [366, 77] width 395 height 159
click at [181, 153] on textarea at bounding box center [366, 77] width 395 height 159
paste textarea "#footer-section #footerHead{ color: #2f2f2f; }"
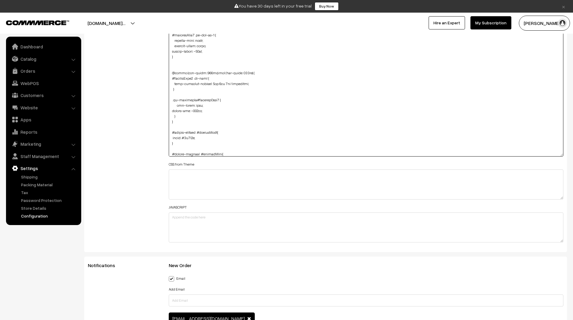
scroll to position [368, 0]
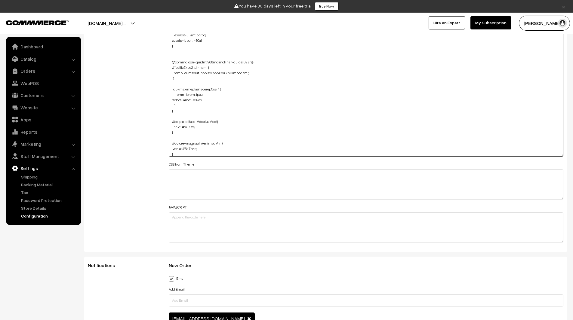
click at [212, 142] on textarea at bounding box center [366, 77] width 395 height 159
paste textarea "Nav"
click at [194, 150] on textarea at bounding box center [366, 77] width 395 height 159
paste textarea "f8f7f4"
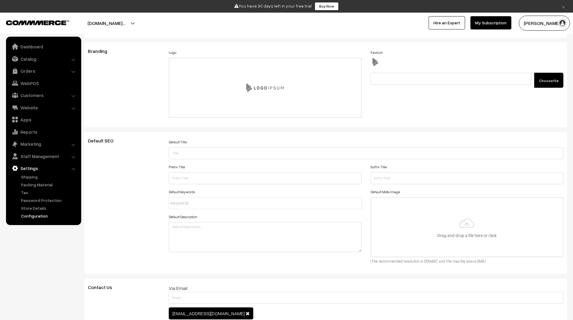
scroll to position [0, 0]
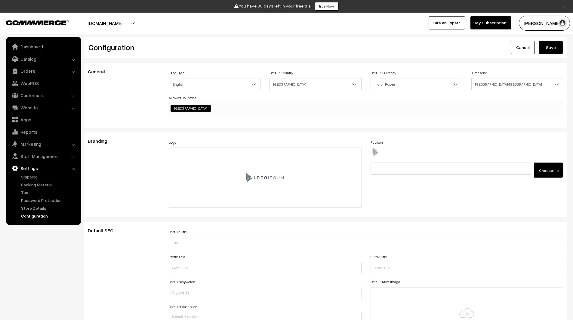
type textarea ".home-page #headerBottom { background: transparent !important; margin-top: 26px…"
click at [556, 50] on button "Save" at bounding box center [550, 47] width 24 height 13
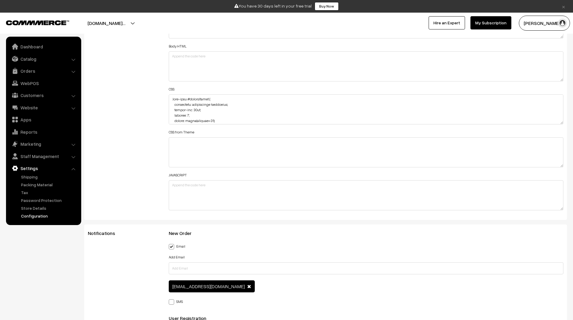
scroll to position [737, 0]
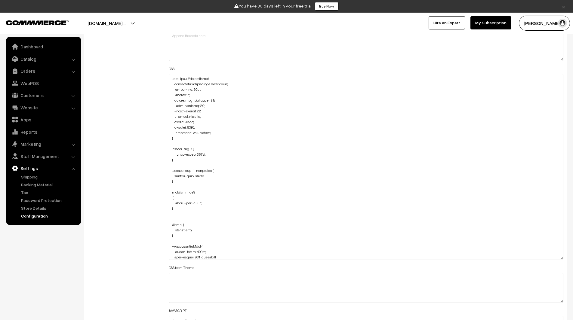
drag, startPoint x: 561, startPoint y: 102, endPoint x: 552, endPoint y: 271, distance: 169.1
click at [552, 260] on textarea at bounding box center [366, 167] width 395 height 186
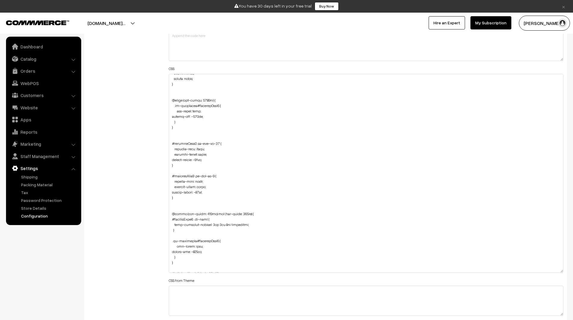
scroll to position [335, 0]
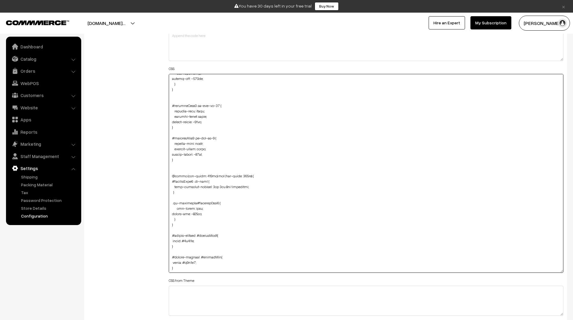
drag, startPoint x: 179, startPoint y: 263, endPoint x: 169, endPoint y: 250, distance: 15.9
click at [169, 250] on textarea at bounding box center [366, 173] width 395 height 199
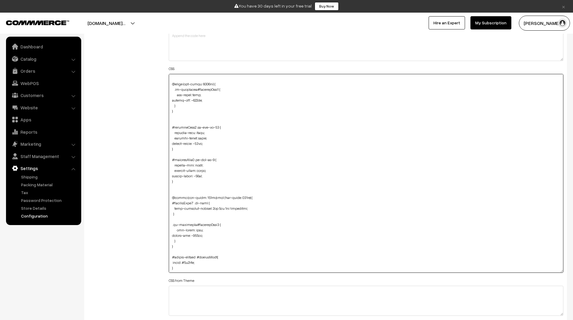
scroll to position [319, 0]
click at [217, 248] on textarea at bounding box center [366, 173] width 395 height 199
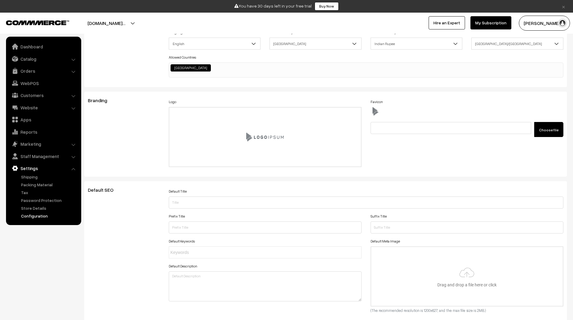
scroll to position [0, 0]
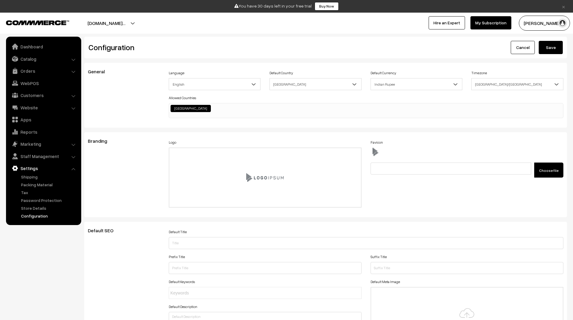
type textarea ".home-page #headerBottom { background: transparent !important; margin-top: 26px…"
click at [554, 47] on button "Save" at bounding box center [550, 47] width 24 height 13
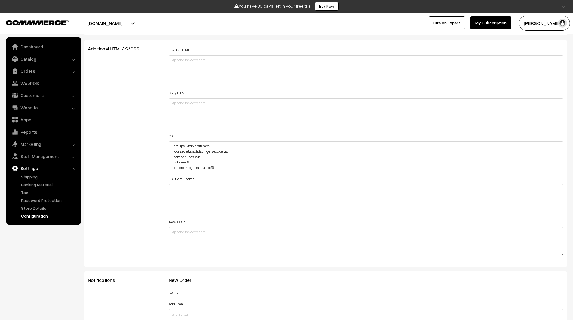
scroll to position [649, 0]
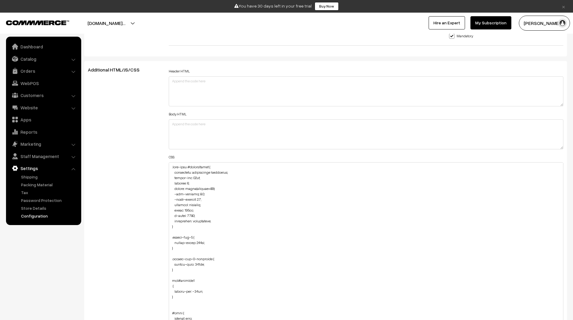
drag, startPoint x: 561, startPoint y: 189, endPoint x: 574, endPoint y: 331, distance: 142.7
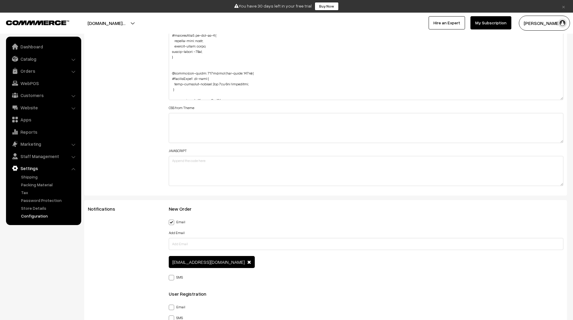
scroll to position [346, 0]
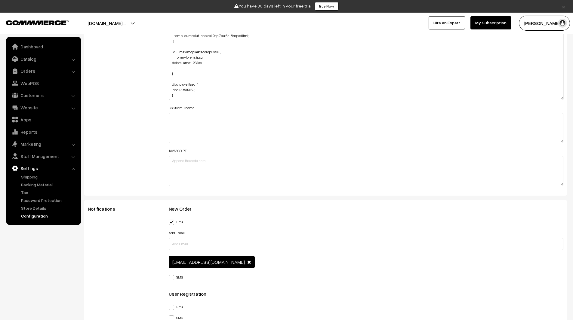
click at [269, 91] on textarea at bounding box center [366, 14] width 395 height 172
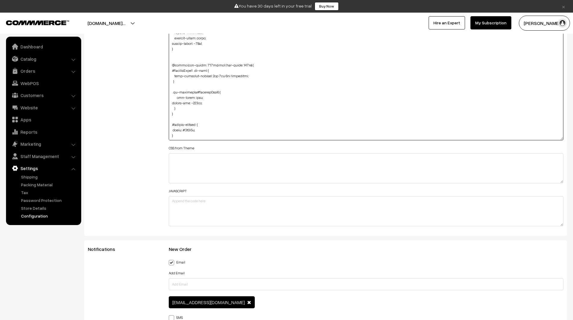
scroll to position [842, 0]
click at [195, 115] on textarea at bounding box center [366, 55] width 395 height 172
click at [197, 115] on textarea at bounding box center [366, 55] width 395 height 172
paste textarea "footerHead"
drag, startPoint x: 179, startPoint y: 127, endPoint x: 168, endPoint y: 113, distance: 17.9
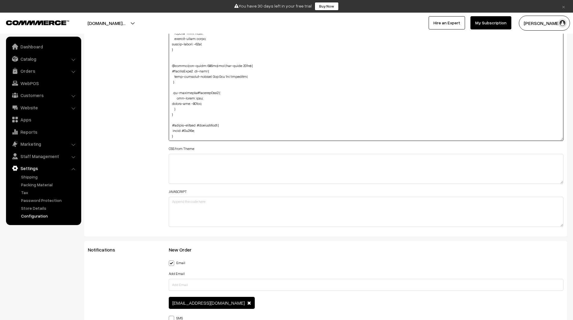
click at [168, 113] on div "Header HTML Body HTML CSS CSS from Theme JAVASCRIPT" at bounding box center [366, 51] width 404 height 357
click at [182, 137] on textarea at bounding box center [366, 55] width 395 height 172
paste textarea "#footer-section #footerHead { color: #2f2f2f; }"
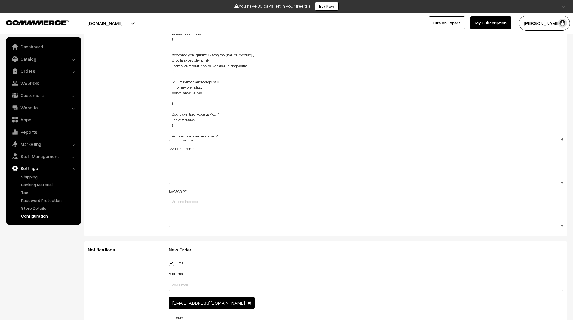
scroll to position [354, 0]
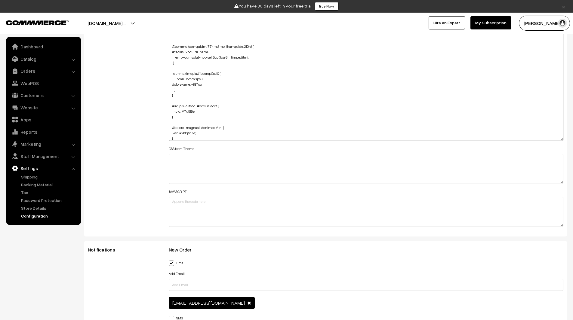
click at [207, 128] on textarea at bounding box center [366, 55] width 395 height 172
paste textarea "Nav"
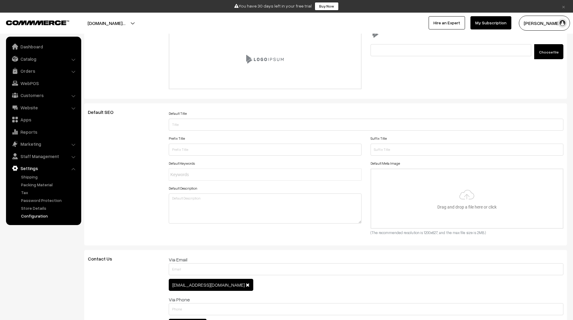
scroll to position [0, 0]
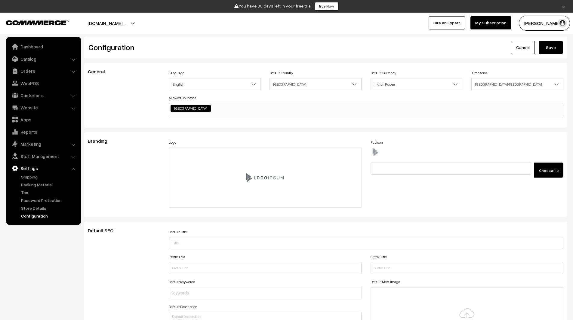
type textarea ".home-page #headerBottom { background: transparent !important; margin-top: 26px…"
click at [552, 46] on button "Save" at bounding box center [550, 47] width 24 height 13
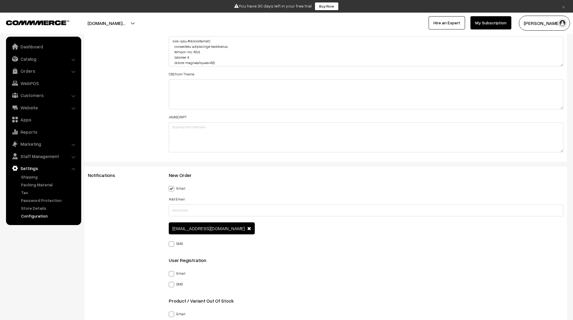
scroll to position [775, 0]
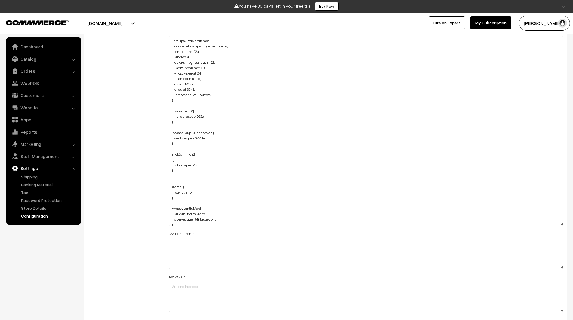
drag, startPoint x: 561, startPoint y: 65, endPoint x: 563, endPoint y: 227, distance: 161.7
click at [563, 227] on div "Header HTML Body HTML CSS CSS from Theme JAVASCRIPT" at bounding box center [366, 128] width 404 height 375
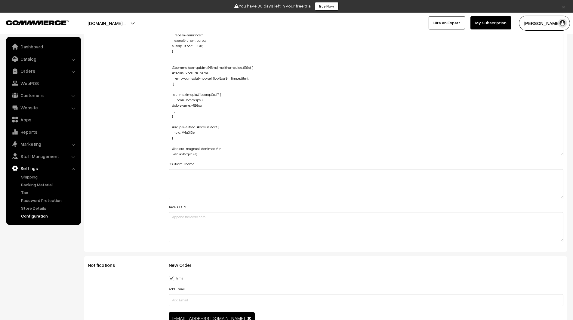
scroll to position [329, 0]
click at [186, 116] on textarea at bounding box center [366, 61] width 395 height 192
paste textarea "news-letter-container"
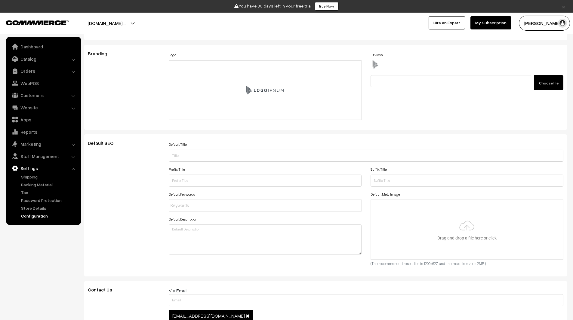
scroll to position [0, 0]
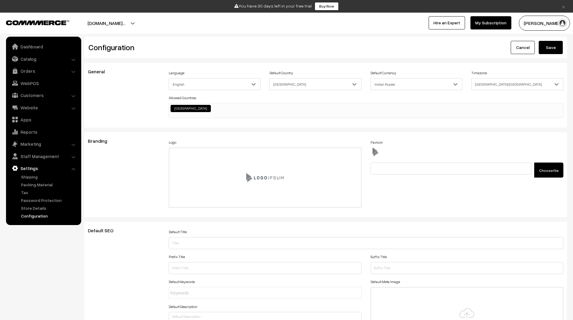
type textarea ".home-page #headerBottom { background: transparent !important; margin-top: 26px…"
click at [545, 51] on button "Save" at bounding box center [550, 47] width 24 height 13
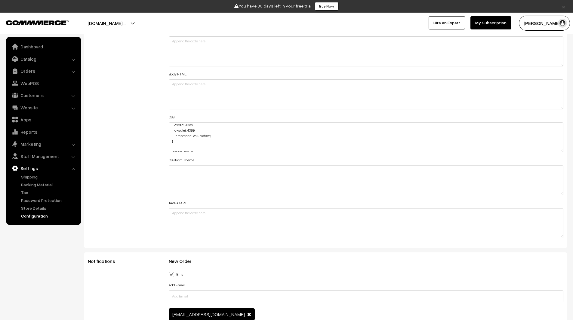
scroll to position [46, 0]
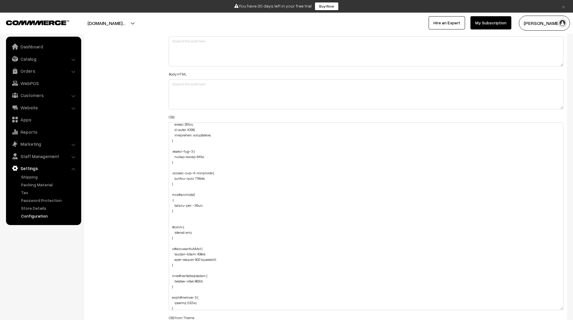
drag, startPoint x: 560, startPoint y: 151, endPoint x: 567, endPoint y: 315, distance: 164.5
click at [567, 315] on div "Header HTML Body HTML CSS CSS from Theme JAVASCRIPT" at bounding box center [366, 213] width 404 height 373
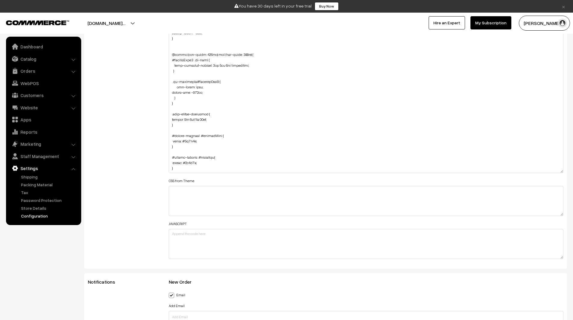
scroll to position [830, 0]
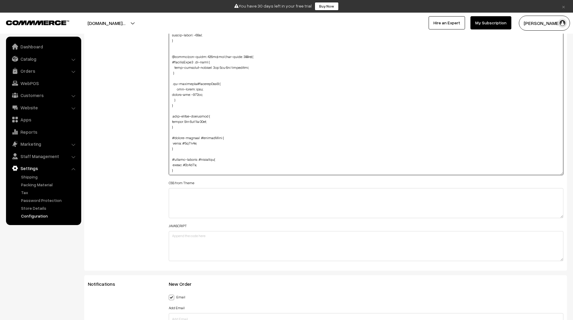
click at [207, 123] on textarea at bounding box center [366, 78] width 395 height 194
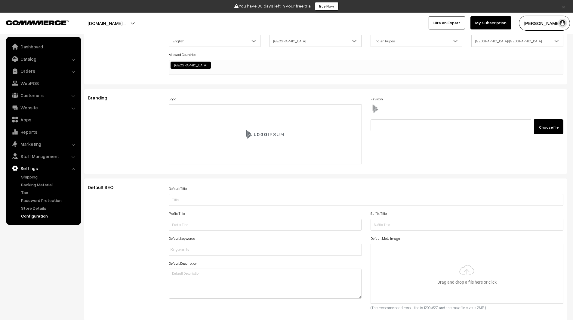
scroll to position [0, 0]
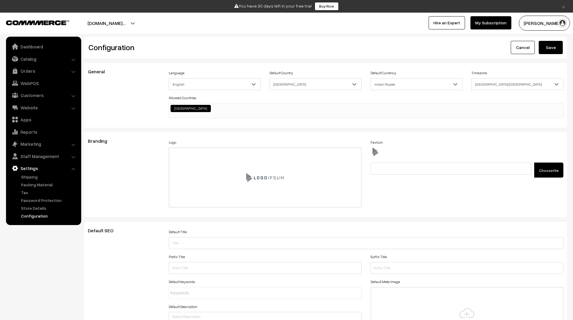
type textarea ".home-page #headerBottom { background: transparent !important; margin-top: 26px…"
click at [554, 47] on button "Save" at bounding box center [550, 47] width 24 height 13
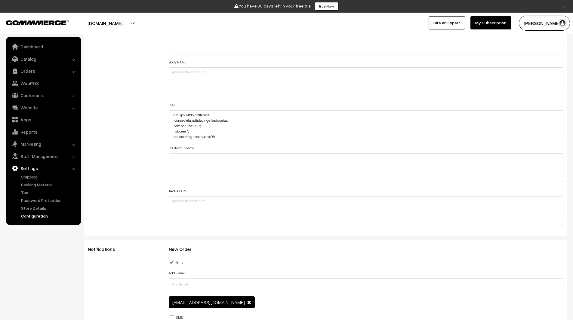
scroll to position [756, 0]
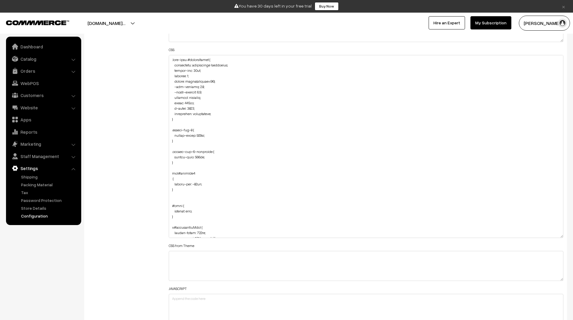
drag, startPoint x: 561, startPoint y: 82, endPoint x: 566, endPoint y: 241, distance: 159.1
click at [566, 241] on div "Header HTML Body HTML CSS CSS from Theme JAVASCRIPT" at bounding box center [366, 144] width 404 height 368
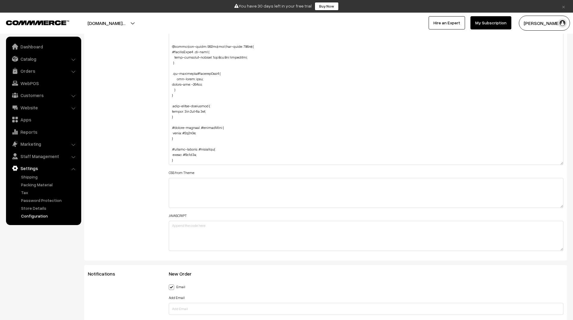
scroll to position [808, 0]
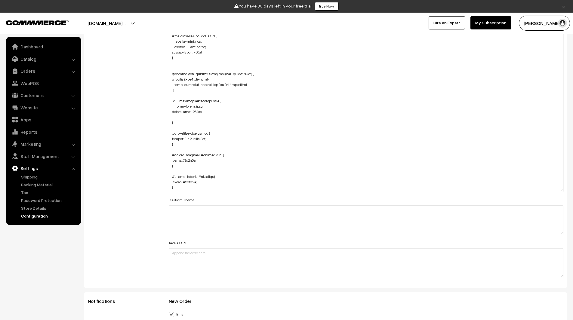
click at [181, 125] on textarea at bounding box center [366, 97] width 395 height 189
paste textarea "news-letter"
click at [191, 134] on textarea at bounding box center [366, 97] width 395 height 189
paste textarea "newsletterHead"
click at [191, 139] on textarea at bounding box center [366, 97] width 395 height 189
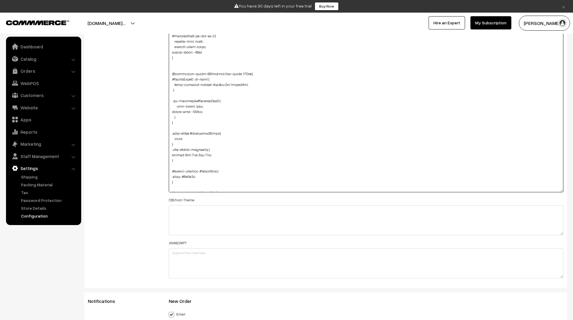
click at [197, 140] on textarea at bounding box center [366, 97] width 395 height 189
paste textarea "white-space"
click at [186, 145] on textarea at bounding box center [366, 97] width 395 height 189
paste textarea "newsletterSubHead"
click at [197, 139] on textarea at bounding box center [366, 97] width 395 height 189
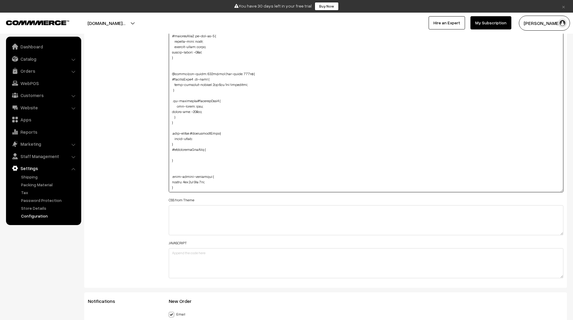
paste textarea "nowrap"
drag, startPoint x: 215, startPoint y: 139, endPoint x: 173, endPoint y: 139, distance: 42.1
click at [173, 139] on textarea at bounding box center [366, 97] width 395 height 189
click at [194, 156] on textarea at bounding box center [366, 97] width 395 height 189
paste textarea "white-space: nowrap;"
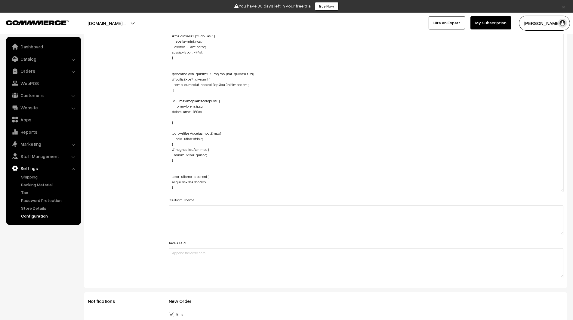
drag, startPoint x: 171, startPoint y: 134, endPoint x: 191, endPoint y: 133, distance: 19.5
click at [191, 133] on textarea at bounding box center [366, 97] width 395 height 189
click at [172, 150] on textarea at bounding box center [366, 97] width 395 height 189
paste textarea ".news-letter"
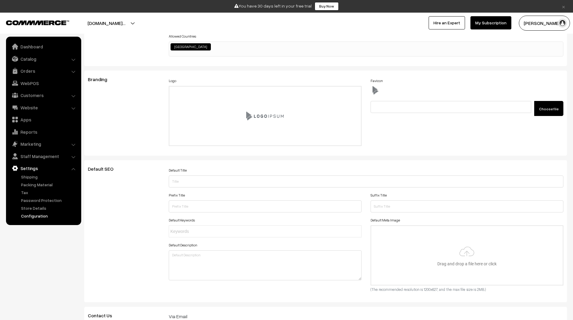
scroll to position [0, 0]
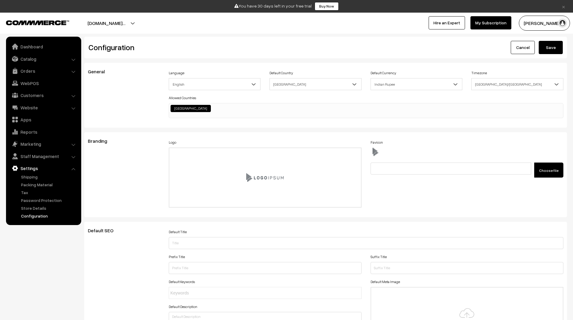
type textarea ".home-page #headerBottom { background: transparent !important; margin-top: 26px…"
click at [555, 45] on button "Save" at bounding box center [550, 47] width 24 height 13
click at [146, 25] on button "[DOMAIN_NAME]…" at bounding box center [106, 23] width 80 height 15
click at [41, 46] on link "Dashboard" at bounding box center [44, 46] width 72 height 11
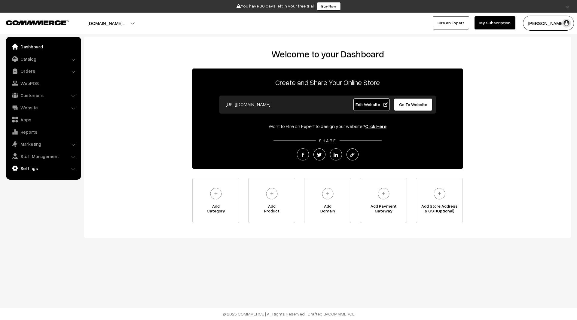
click at [35, 169] on link "Settings" at bounding box center [44, 168] width 72 height 11
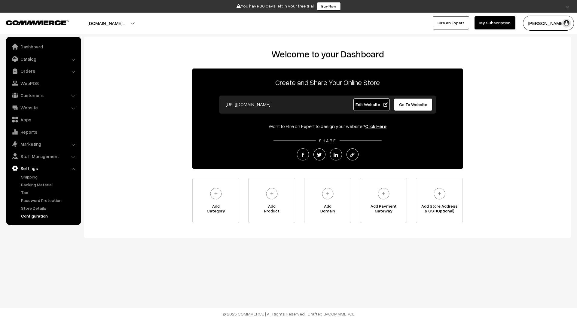
click at [43, 213] on link "Configuration" at bounding box center [50, 216] width 60 height 6
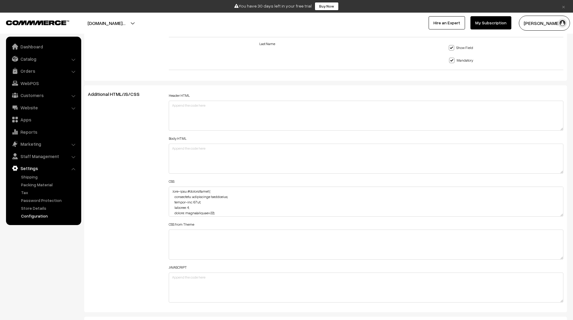
scroll to position [484, 0]
drag, startPoint x: 560, startPoint y: 214, endPoint x: 565, endPoint y: 325, distance: 111.3
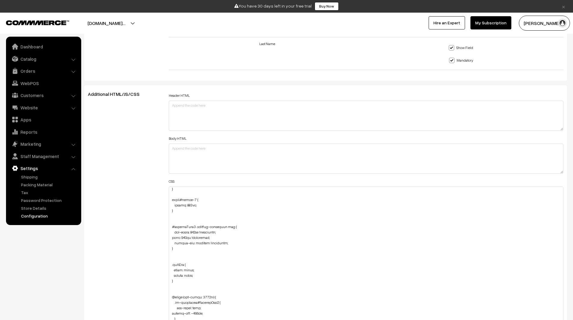
scroll to position [208, 0]
click at [190, 207] on textarea at bounding box center [366, 257] width 395 height 141
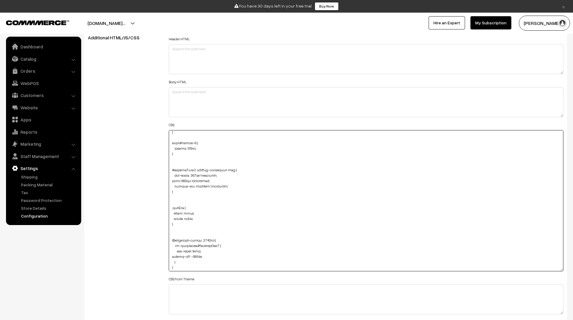
scroll to position [680, 0]
click at [172, 144] on textarea at bounding box center [366, 201] width 395 height 141
paste textarea "-slidervideo"
click at [216, 145] on textarea at bounding box center [366, 201] width 395 height 141
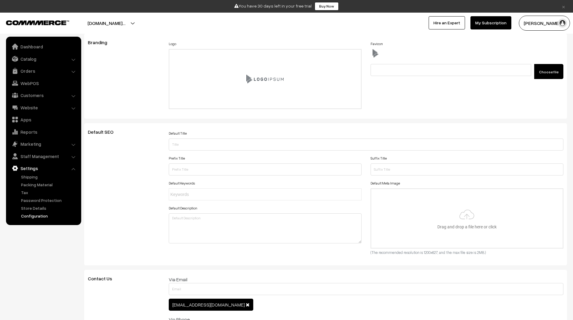
scroll to position [0, 0]
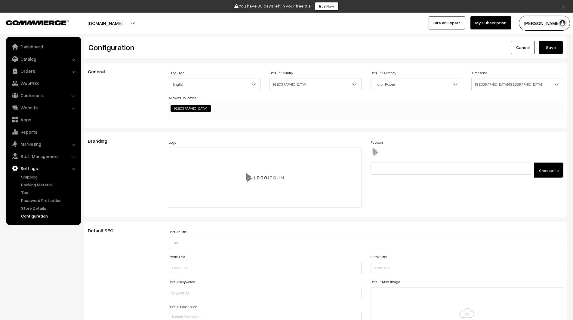
type textarea ".home-page #headerBottom { background: transparent !important; margin-top: 26px…"
click at [552, 49] on button "Save" at bounding box center [550, 47] width 24 height 13
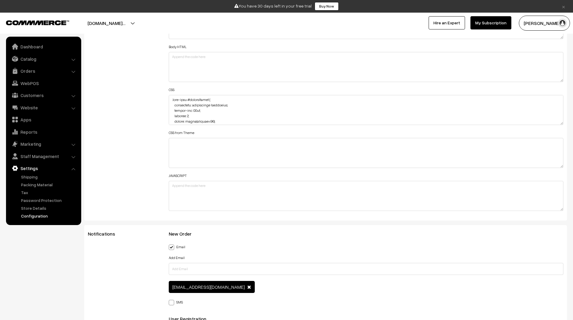
scroll to position [717, 0]
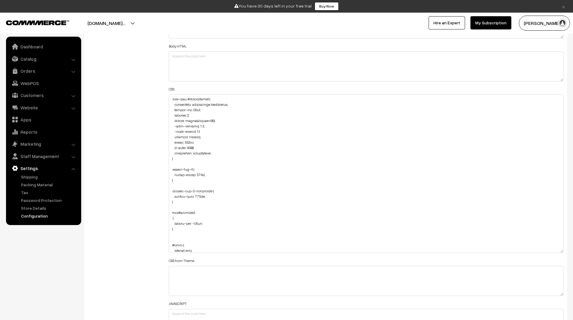
drag, startPoint x: 559, startPoint y: 124, endPoint x: 570, endPoint y: 255, distance: 131.2
click at [570, 255] on div "General Language English English Default Country [GEOGRAPHIC_DATA] [GEOGRAPHIC_…" at bounding box center [325, 291] width 491 height 1891
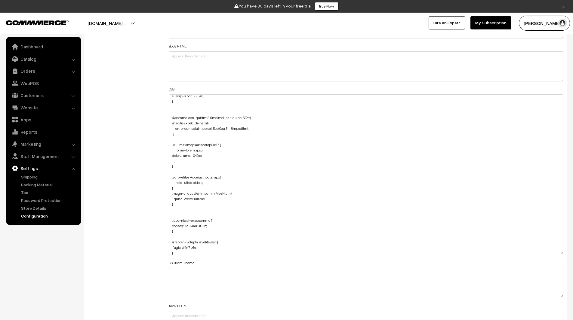
scroll to position [433, 0]
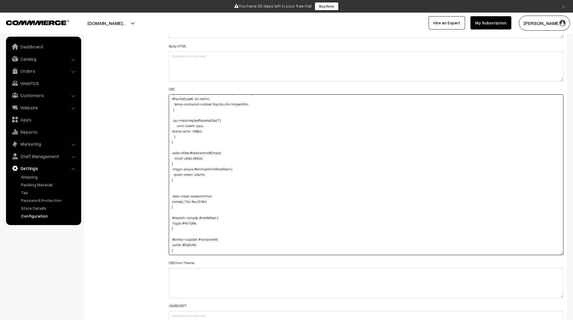
click at [184, 143] on textarea at bounding box center [366, 174] width 395 height 161
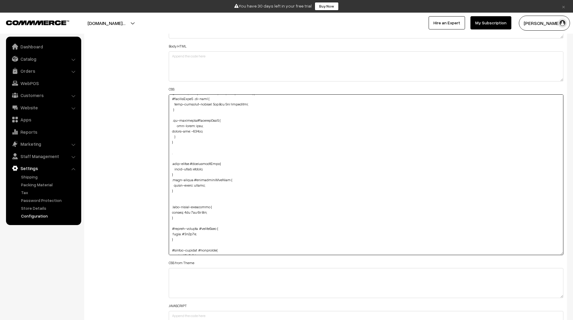
paste textarea "home-image-1"
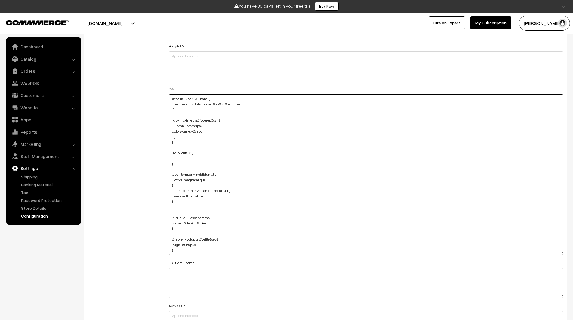
paste textarea "margin-top: -15px;"
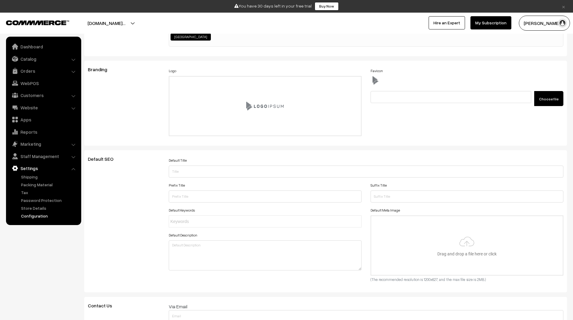
scroll to position [0, 0]
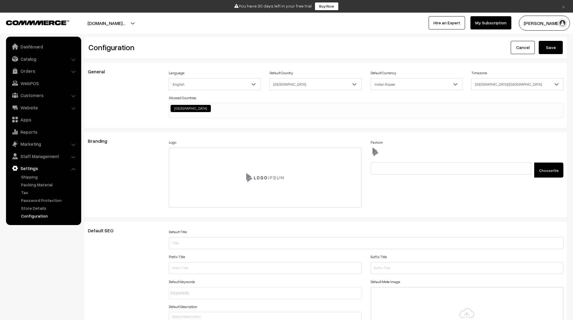
type textarea ".home-page #headerBottom { background: transparent !important; margin-top: 26px…"
click at [556, 47] on button "Save" at bounding box center [550, 47] width 24 height 13
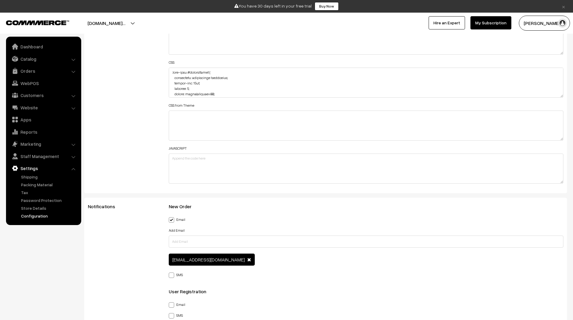
scroll to position [744, 0]
click at [203, 164] on textarea at bounding box center [366, 168] width 395 height 30
paste textarea "<script> const target = document.getElementById("changeSection"); const observe…"
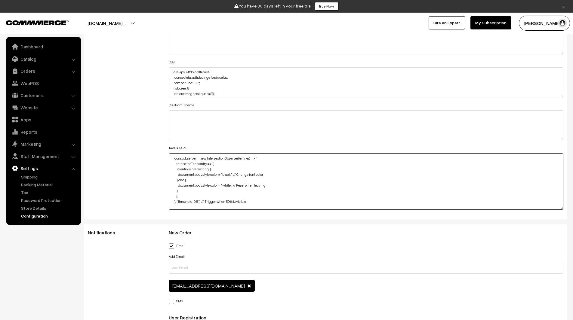
scroll to position [0, 0]
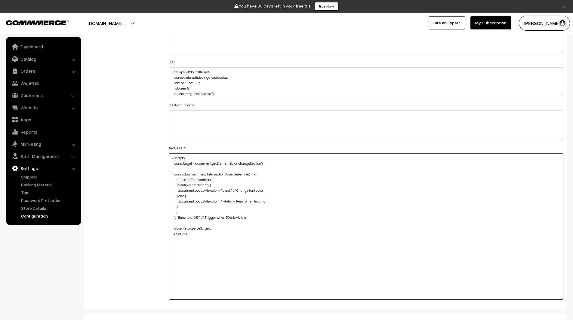
drag, startPoint x: 562, startPoint y: 182, endPoint x: 543, endPoint y: 299, distance: 118.7
click at [543, 299] on textarea "<script> const target = document.getElementById("changeSection"); const observe…" at bounding box center [366, 226] width 395 height 146
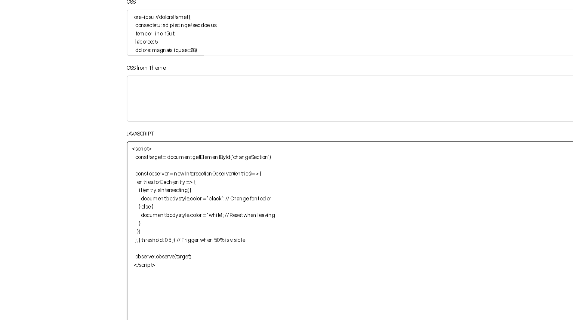
click at [250, 163] on textarea "<script> const target = document.getElementById("changeSection"); const observe…" at bounding box center [366, 226] width 395 height 147
paste textarea "footer-s"
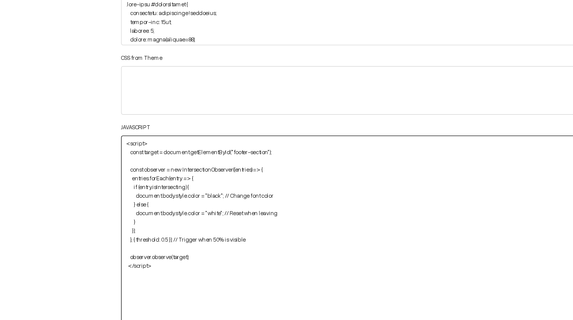
type textarea "<script> const target = document.getElementById("footer-section"); const observ…"
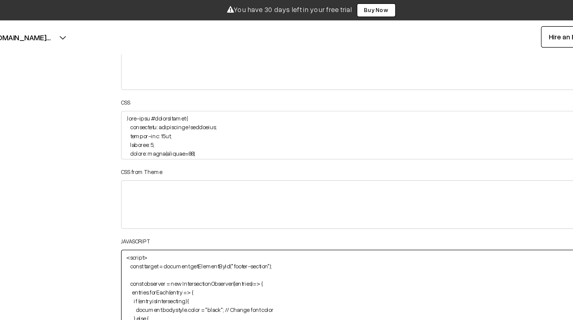
scroll to position [741, 0]
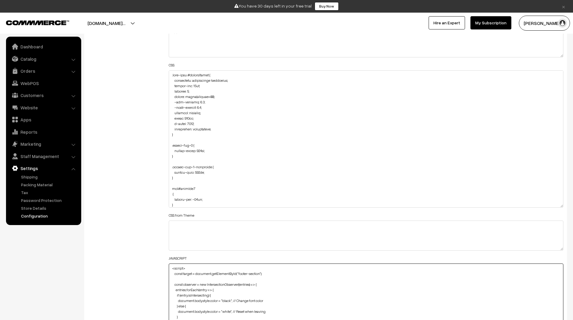
drag, startPoint x: 561, startPoint y: 99, endPoint x: 557, endPoint y: 210, distance: 111.3
click at [557, 208] on textarea at bounding box center [366, 138] width 395 height 137
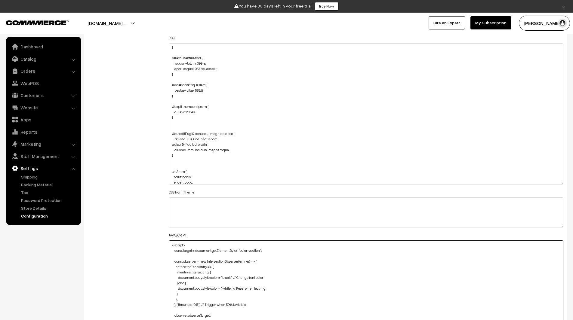
scroll to position [151, 0]
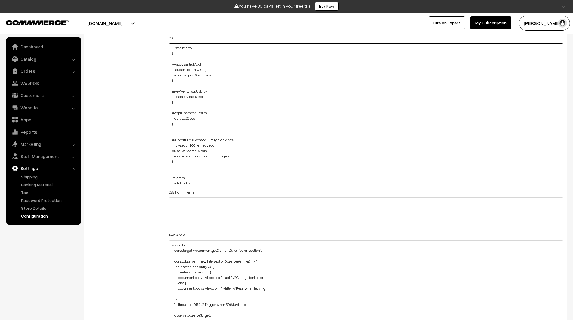
click at [189, 120] on textarea at bounding box center [366, 113] width 395 height 141
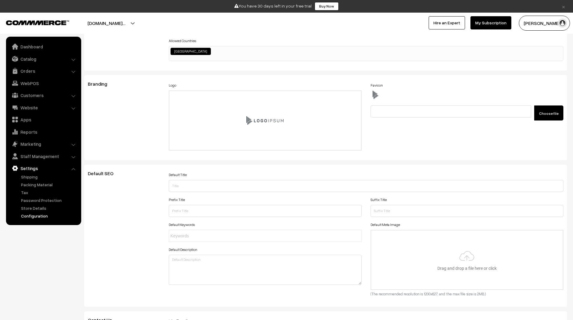
scroll to position [0, 0]
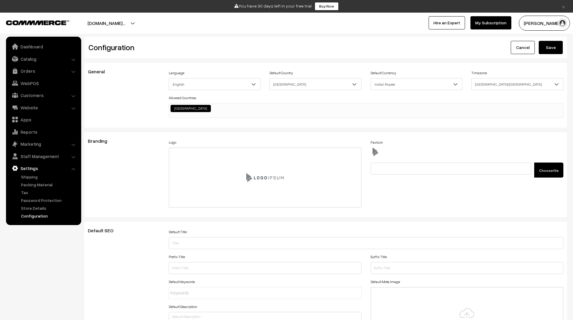
type textarea ".home-page #headerBottom { background: transparent !important; margin-top: 26px…"
click at [551, 51] on button "Save" at bounding box center [550, 47] width 24 height 13
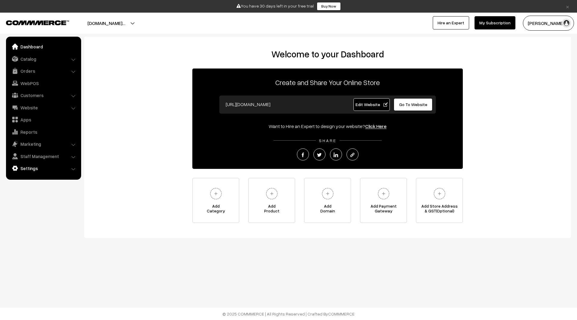
click at [30, 170] on link "Settings" at bounding box center [44, 168] width 72 height 11
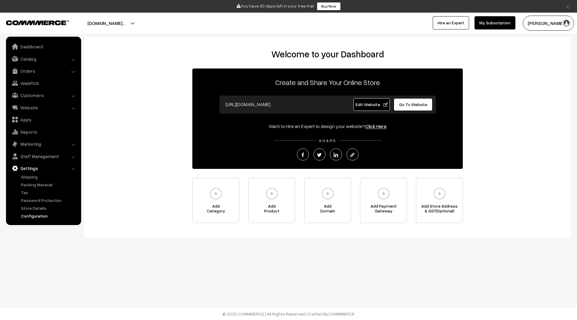
click at [44, 214] on link "Configuration" at bounding box center [50, 216] width 60 height 6
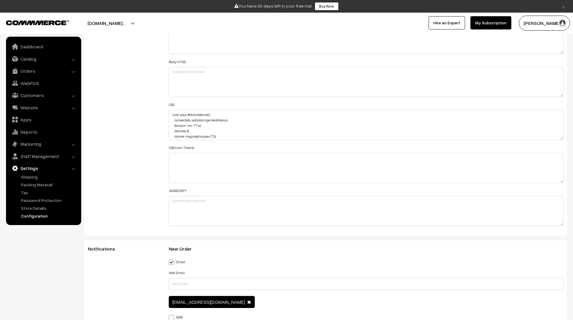
scroll to position [484, 0]
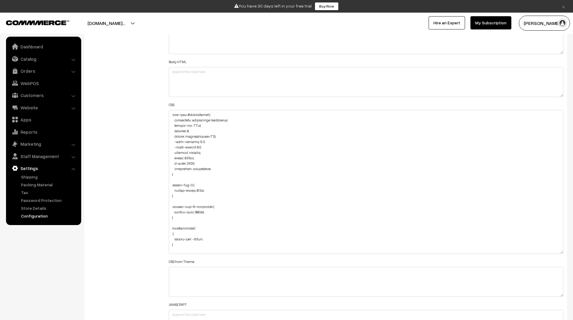
drag, startPoint x: 562, startPoint y: 136, endPoint x: 554, endPoint y: 255, distance: 119.0
click at [554, 254] on textarea at bounding box center [366, 182] width 395 height 144
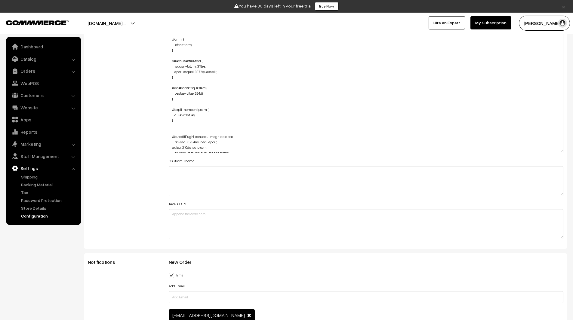
scroll to position [116, 0]
click at [189, 116] on textarea at bounding box center [366, 79] width 395 height 149
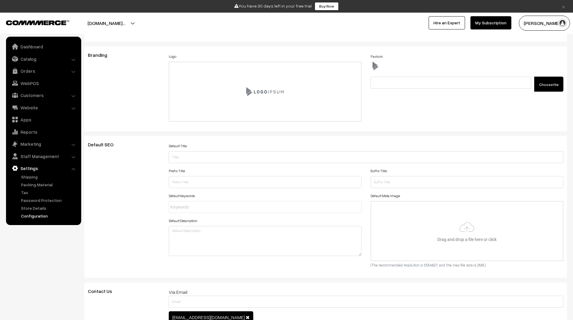
scroll to position [0, 0]
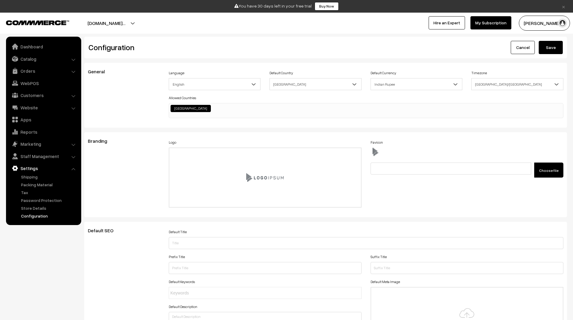
type textarea ".home-page #headerBottom { background: transparent !important; margin-top: 26px…"
click at [559, 51] on button "Save" at bounding box center [550, 47] width 24 height 13
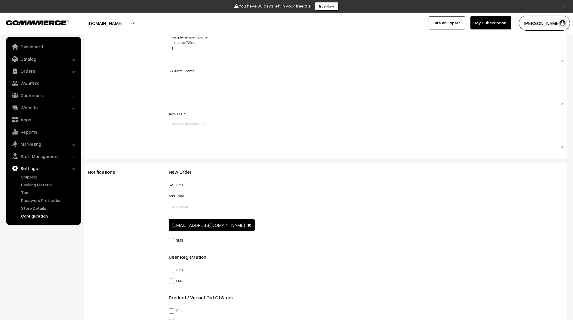
scroll to position [778, 0]
click at [416, 132] on textarea at bounding box center [366, 134] width 395 height 30
paste textarea "<script> const header = document.getElementById("header"); const footer = docum…"
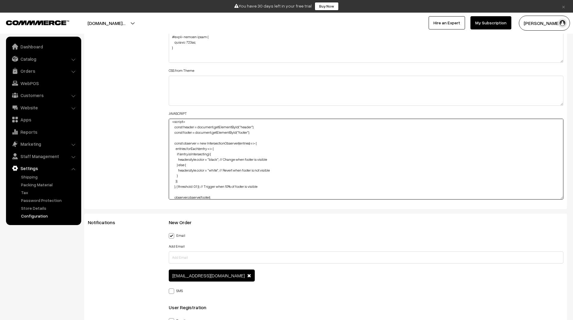
scroll to position [0, 0]
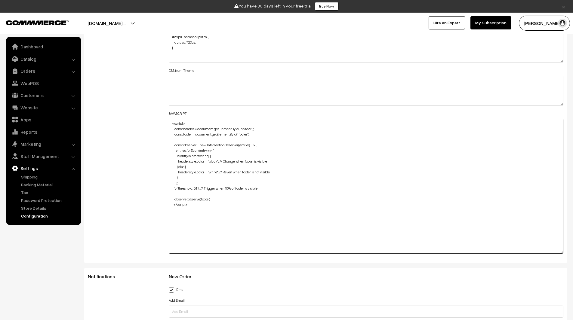
drag, startPoint x: 561, startPoint y: 147, endPoint x: 570, endPoint y: 254, distance: 107.4
click at [570, 254] on div "General Language English English Default Country [GEOGRAPHIC_DATA] [GEOGRAPHIC_…" at bounding box center [325, 217] width 491 height 1867
type textarea "<script> const header = document.getElementById("header"); const footer = docum…"
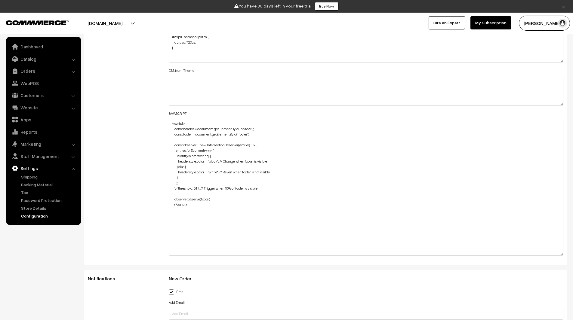
click at [142, 25] on button "[DOMAIN_NAME]…" at bounding box center [106, 23] width 80 height 15
click at [143, 43] on link "Go to Website" at bounding box center [146, 41] width 48 height 13
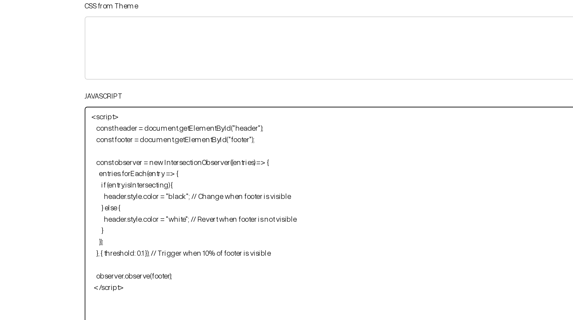
click at [238, 129] on textarea "<script> const header = document.getElementById("header"); const footer = docum…" at bounding box center [366, 187] width 395 height 137
click at [243, 136] on textarea "<script> const header = document.getElementByClassName("header"); const footer …" at bounding box center [366, 187] width 395 height 137
paste textarea "-section"
click at [230, 128] on textarea "<script> const header = document.getElementByClassName("header"); const footer …" at bounding box center [366, 187] width 395 height 137
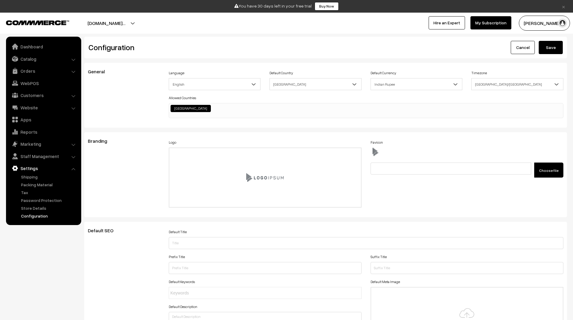
type textarea "<script> const header = document.getElementByClassName("header"); const footer …"
click at [555, 48] on button "Save" at bounding box center [550, 47] width 24 height 13
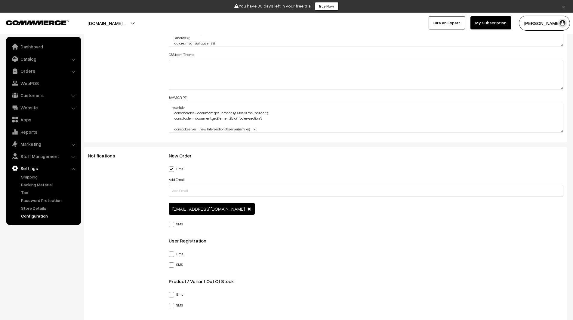
scroll to position [795, 0]
click at [228, 121] on textarea "<script> const header = document.getElementByClassName("header"); const footer …" at bounding box center [366, 117] width 395 height 30
click at [290, 116] on textarea "<script> const header = document.getElementByClassName("header"); const footer …" at bounding box center [366, 117] width 395 height 30
click at [267, 112] on textarea "<script> const header = document.getElementByClassName("header"); const footer …" at bounding box center [366, 117] width 395 height 30
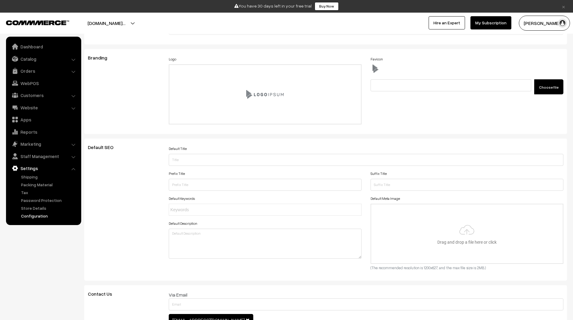
scroll to position [0, 0]
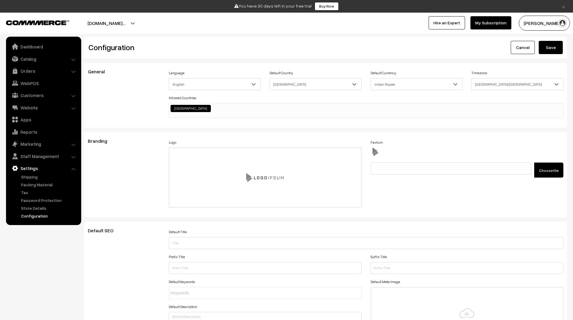
type textarea "<script> const header = document.getElementByClassName("header")[0]; const foot…"
click at [548, 45] on button "Save" at bounding box center [550, 47] width 24 height 13
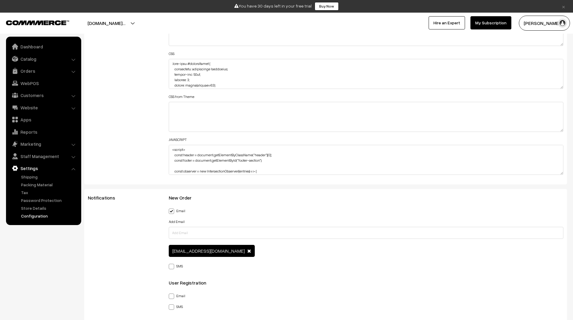
scroll to position [752, 0]
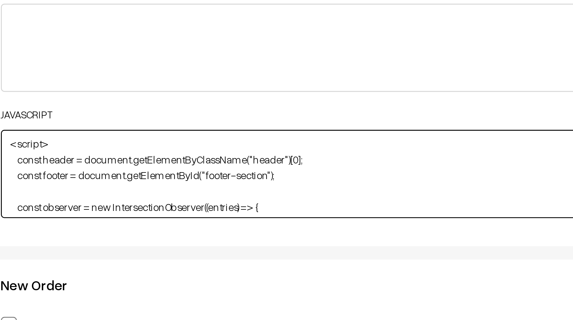
click at [239, 162] on textarea "<script> const header = document.getElementByClassName("header")[0]; const foot…" at bounding box center [366, 160] width 395 height 30
click at [261, 162] on textarea "<script> const header = document.getElementByClassName("header")[0]; const foot…" at bounding box center [366, 160] width 395 height 30
paste textarea "news-letter"
click at [240, 156] on textarea "<script> const header = document.getElementByClassName("header")[0]; const foot…" at bounding box center [366, 160] width 395 height 30
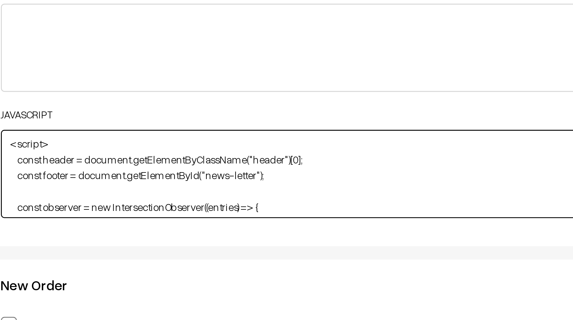
click at [228, 162] on textarea "<script> const header = document.getElementByClassName("header")[0]; const foot…" at bounding box center [366, 160] width 395 height 30
paste textarea "ClassName"
click at [273, 161] on textarea "<script> const header = document.getElementByClassName("header")[0]; const foot…" at bounding box center [366, 160] width 395 height 30
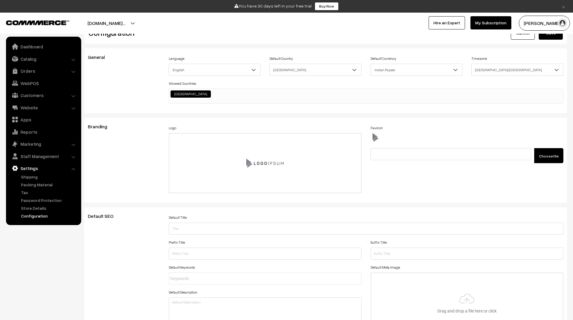
scroll to position [0, 0]
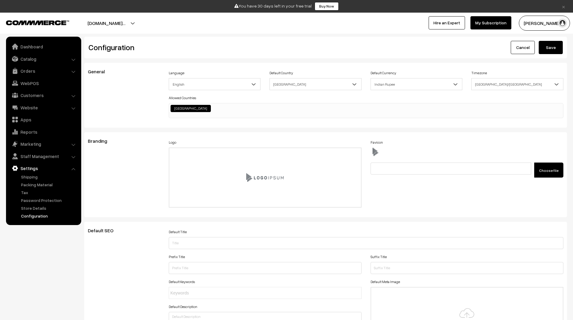
type textarea "<script> const header = document.getElementByClassName("header")[0]; const foot…"
click at [546, 46] on button "Save" at bounding box center [550, 47] width 24 height 13
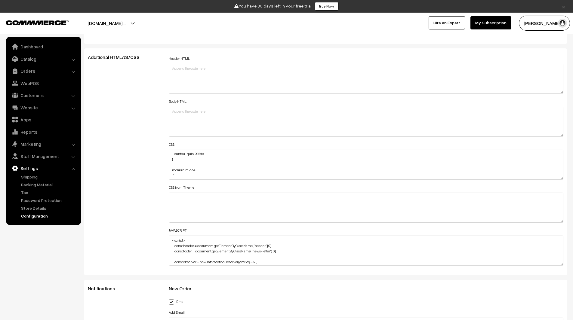
scroll to position [662, 0]
click at [208, 244] on textarea "<script> const header = document.getElementByClassName("header")[0]; const foot…" at bounding box center [366, 250] width 395 height 30
click at [207, 248] on textarea "<script> const header = document.getElementByClassName("header")[0]; const foot…" at bounding box center [366, 250] width 395 height 30
paste textarea "re’s a clean, working version using querySelector, which is simpler than getEle…"
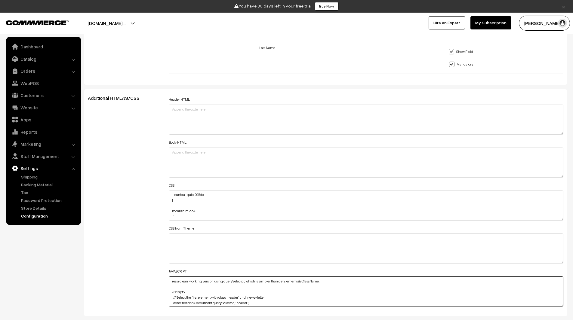
scroll to position [620, 0]
drag, startPoint x: 194, startPoint y: 286, endPoint x: 150, endPoint y: 274, distance: 44.8
click at [150, 274] on div "Additional HTML/JS/CSS Header HTML Body HTML CSS CSS from Theme JAVASCRIPT" at bounding box center [325, 203] width 484 height 215
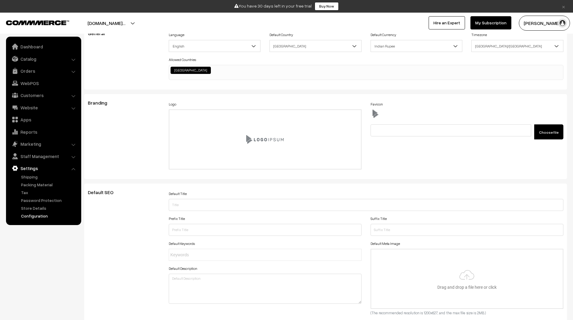
scroll to position [0, 0]
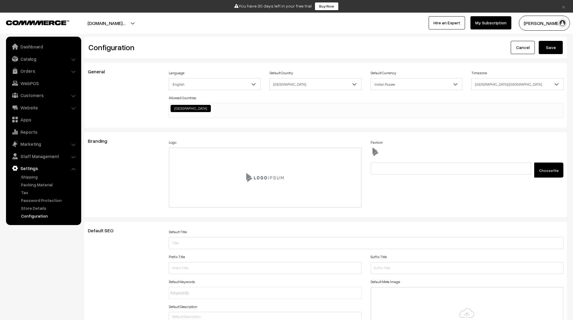
type textarea "<script> // Select the first element with class 'header' and 'news-letter' cons…"
click at [555, 50] on button "Save" at bounding box center [550, 47] width 24 height 13
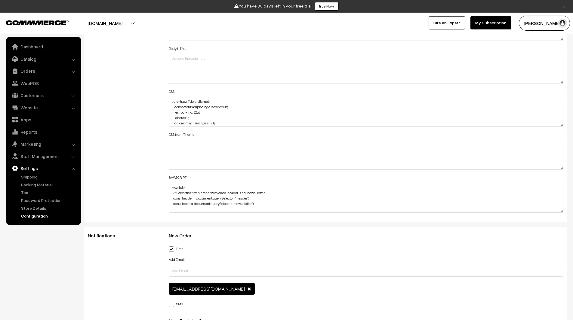
scroll to position [715, 0]
click at [254, 200] on textarea "<script> // Select the first element with class 'header' and 'news-letter' cons…" at bounding box center [366, 197] width 395 height 30
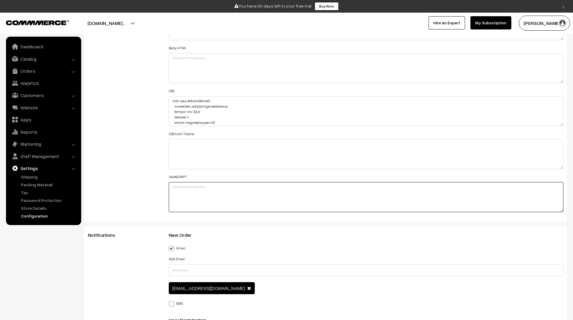
paste textarea "<script> document.addEventListener("DOMContentLoaded", () => { const header = d…"
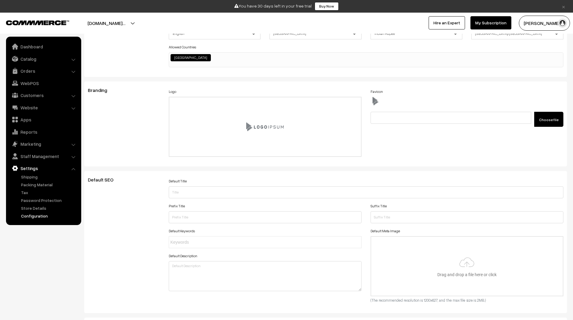
scroll to position [0, 0]
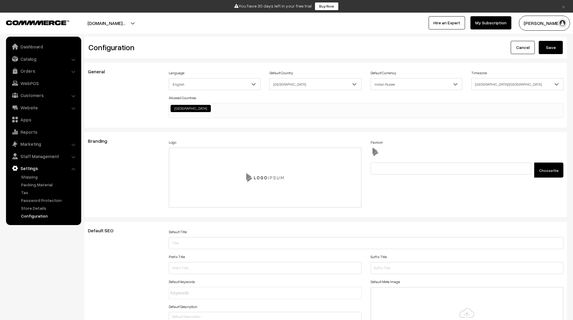
type textarea "<script> document.addEventListener("DOMContentLoaded", () => { const header = d…"
click at [544, 56] on div "Configuration Cancel Save" at bounding box center [325, 48] width 482 height 22
click at [546, 51] on button "Save" at bounding box center [550, 47] width 24 height 13
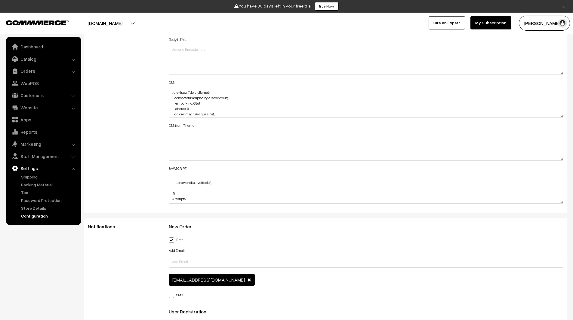
scroll to position [724, 0]
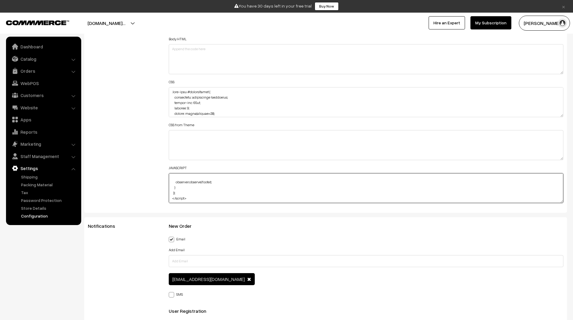
click at [229, 197] on textarea "<script> document.addEventListener("DOMContentLoaded", () => { const header = d…" at bounding box center [366, 188] width 395 height 30
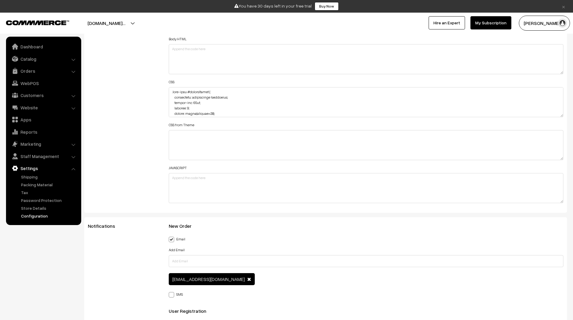
click at [141, 140] on div "Additional HTML/JS/CSS" at bounding box center [123, 99] width 81 height 215
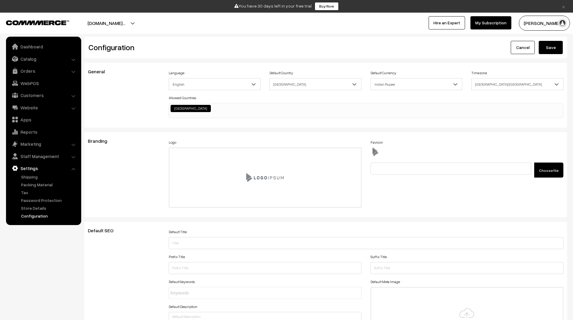
click at [552, 47] on button "Save" at bounding box center [550, 47] width 24 height 13
click at [138, 23] on button "[DOMAIN_NAME]…" at bounding box center [106, 23] width 80 height 15
click at [151, 42] on link "Go to Website" at bounding box center [146, 41] width 48 height 13
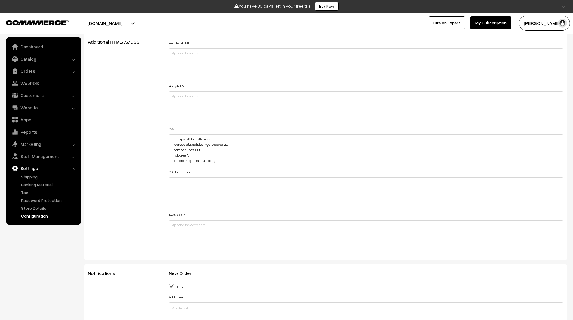
scroll to position [678, 0]
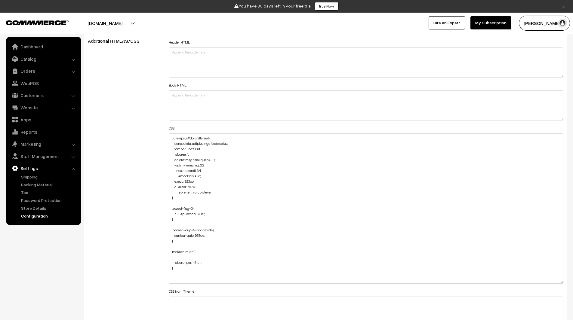
drag, startPoint x: 561, startPoint y: 162, endPoint x: 552, endPoint y: 287, distance: 125.4
click at [552, 284] on textarea at bounding box center [366, 208] width 395 height 150
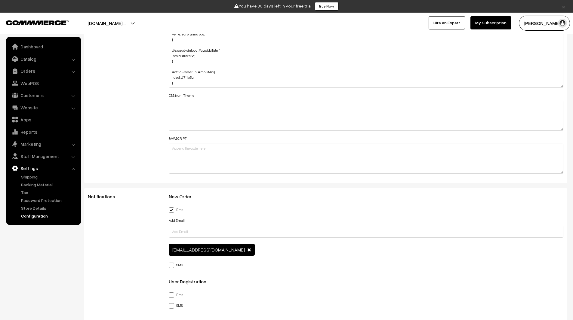
scroll to position [872, 0]
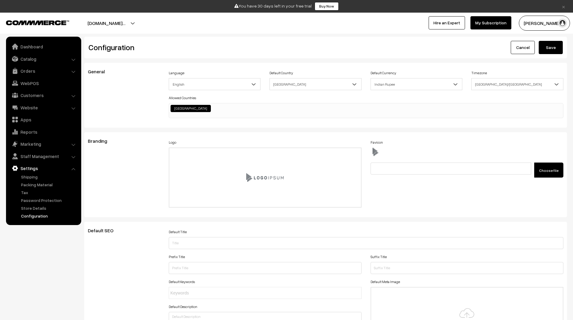
scroll to position [484, 0]
click at [47, 52] on link "Dashboard" at bounding box center [44, 46] width 72 height 11
